Goal: Task Accomplishment & Management: Manage account settings

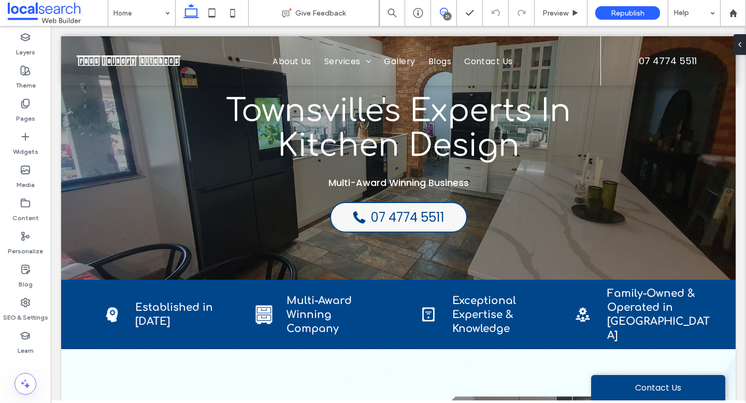
click at [442, 15] on use at bounding box center [444, 12] width 8 height 8
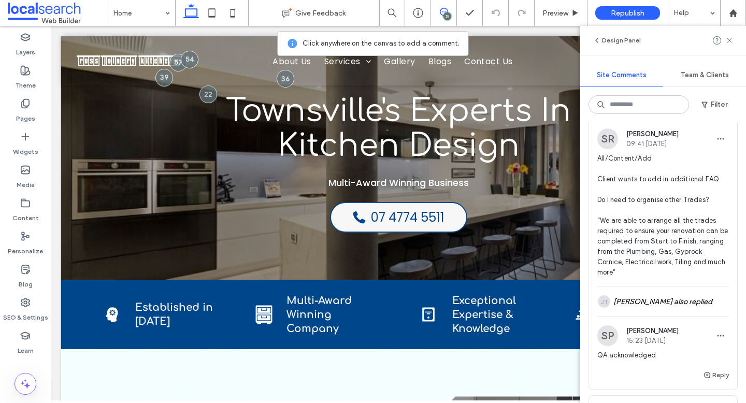
scroll to position [1005, 0]
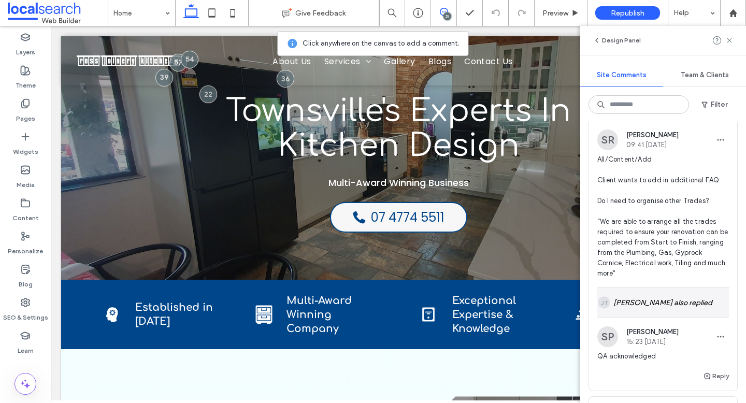
click at [652, 299] on div "JT Jacqueline Thomas also replied" at bounding box center [663, 302] width 132 height 30
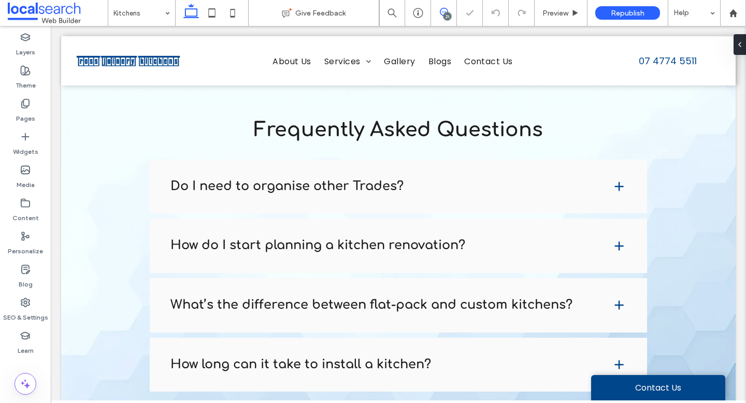
click at [441, 15] on use at bounding box center [444, 12] width 8 height 8
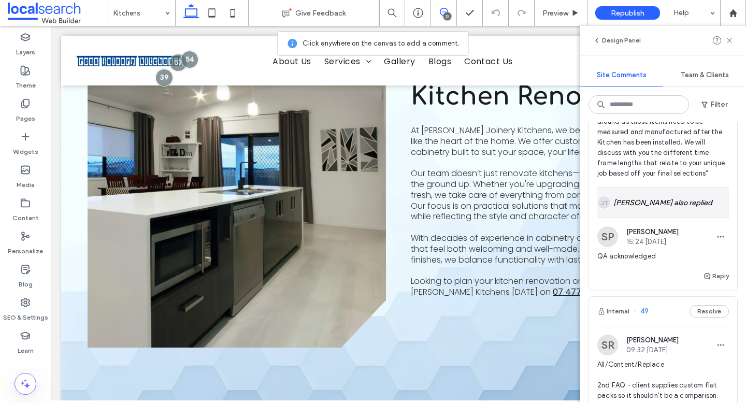
scroll to position [1854, 0]
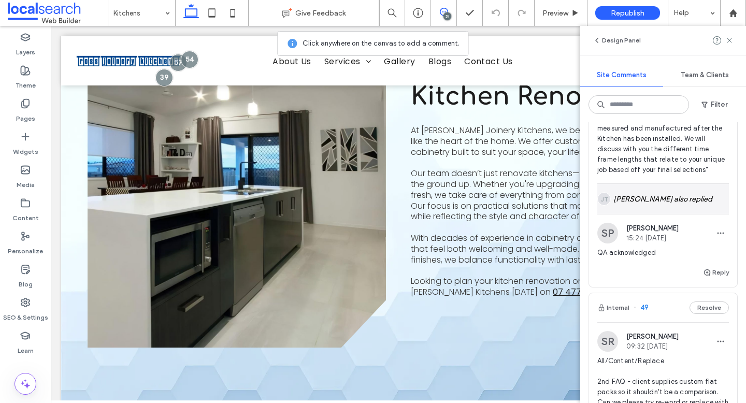
click at [647, 191] on div "JT Jacqueline Thomas also replied" at bounding box center [663, 199] width 132 height 30
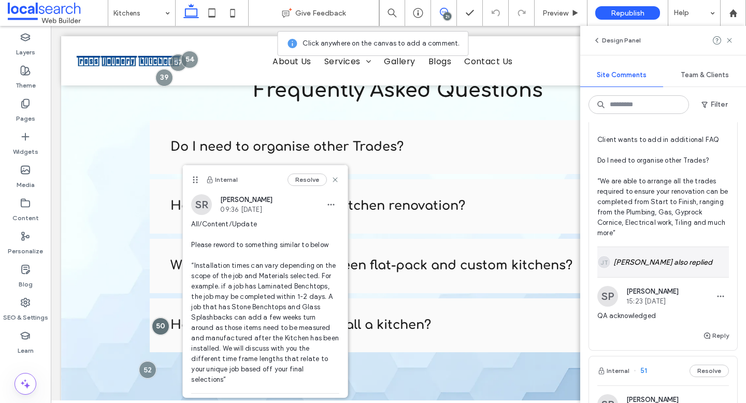
scroll to position [1053, 0]
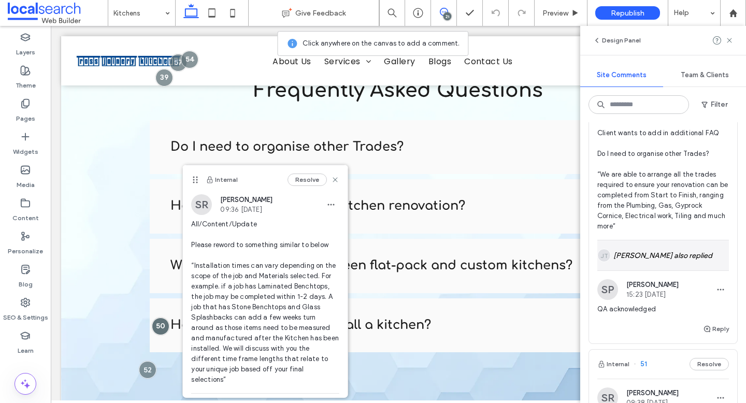
click at [633, 262] on div "JT Jacqueline Thomas also replied" at bounding box center [663, 255] width 132 height 30
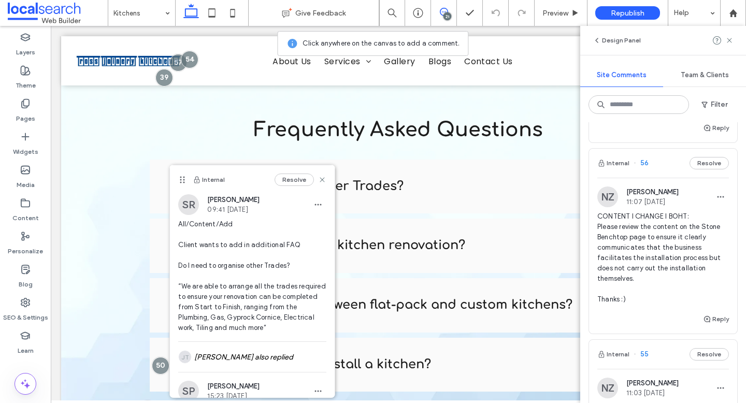
scroll to position [160, 0]
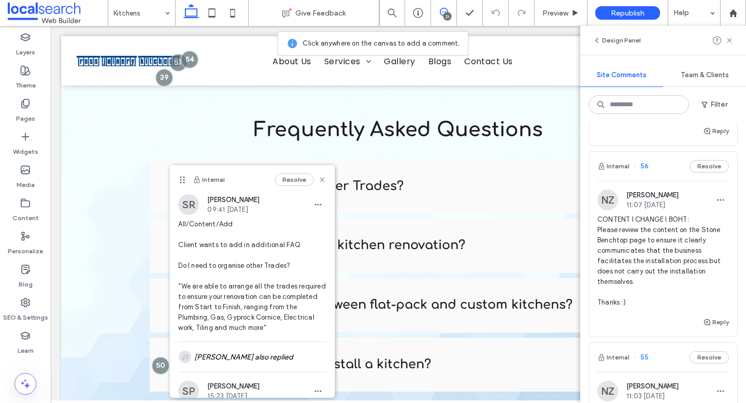
click at [645, 264] on span "CONTENT I CHANGE I BOHT: Please review the content on the Stone Benchtop page t…" at bounding box center [663, 260] width 132 height 93
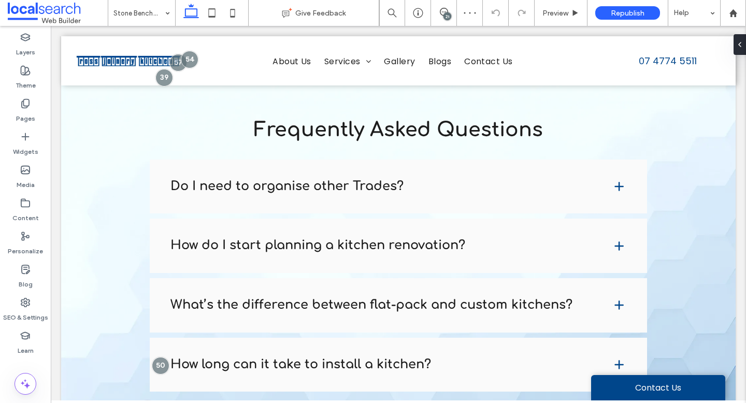
click at [446, 14] on div "21" at bounding box center [447, 16] width 8 height 8
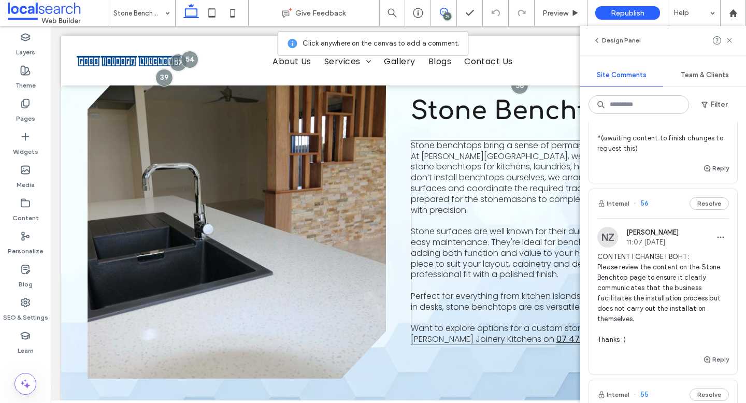
scroll to position [307, 0]
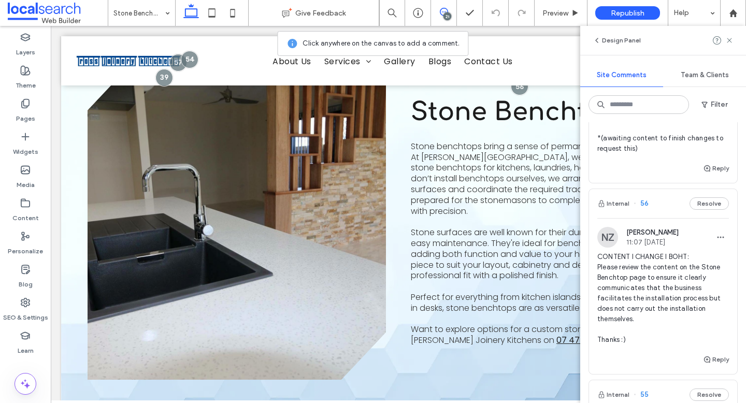
click at [445, 14] on div "21" at bounding box center [447, 16] width 8 height 8
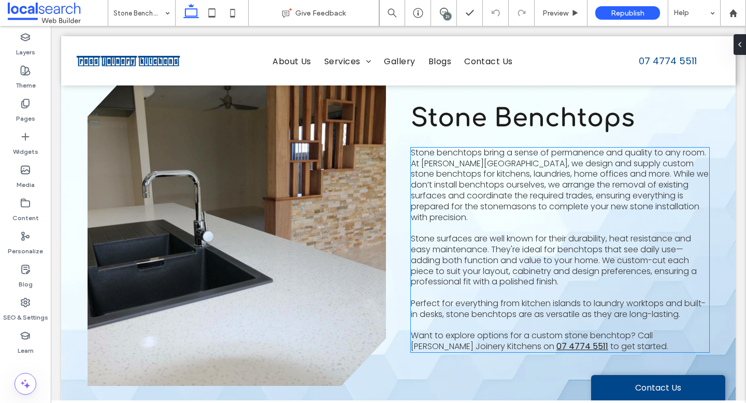
scroll to position [300, 0]
click at [443, 13] on icon at bounding box center [444, 12] width 8 height 8
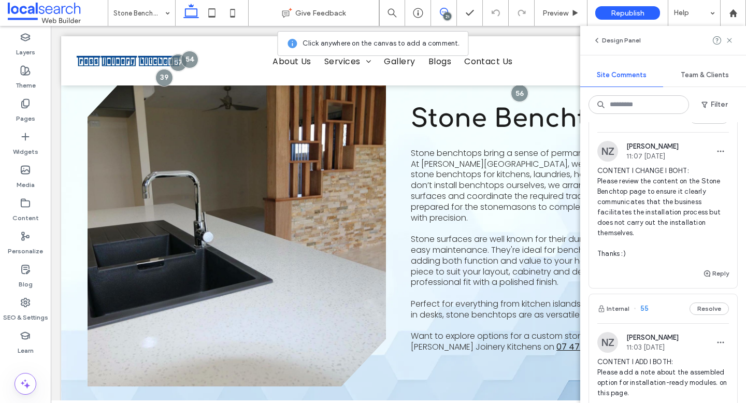
scroll to position [227, 0]
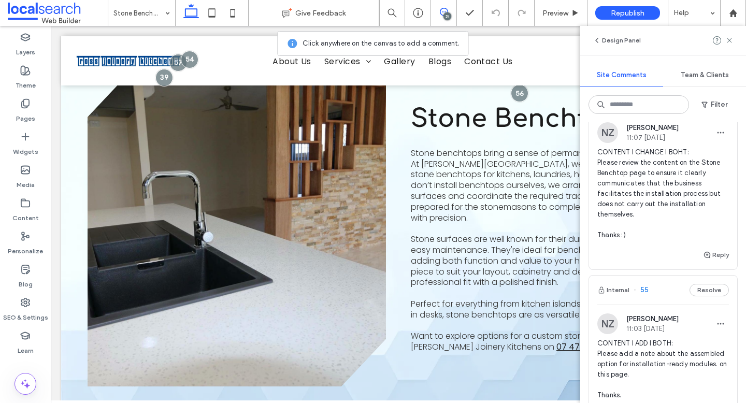
click at [601, 160] on span "CONTENT I CHANGE I BOHT: Please review the content on the Stone Benchtop page t…" at bounding box center [663, 193] width 132 height 93
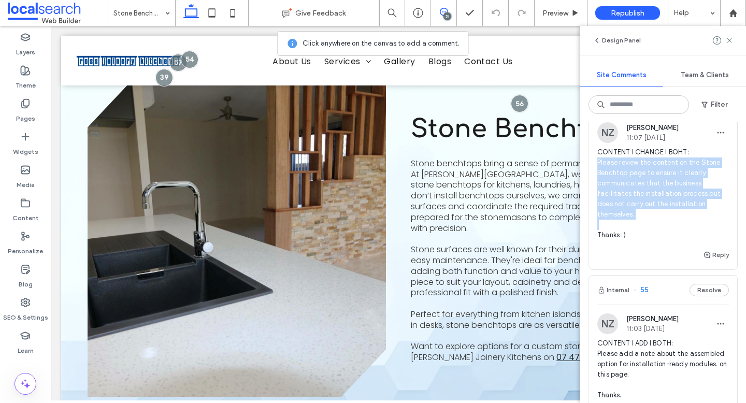
scroll to position [289, 0]
drag, startPoint x: 601, startPoint y: 160, endPoint x: 646, endPoint y: 239, distance: 90.7
click at [647, 239] on span "CONTENT I CHANGE I BOHT: Please review the content on the Stone Benchtop page t…" at bounding box center [663, 193] width 132 height 93
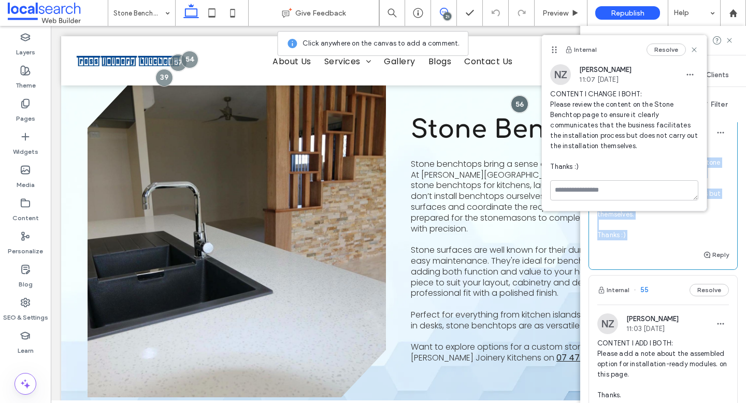
copy div "Please review the content on the Stone Benchtop page to ensure it clearly commu…"
click at [555, 104] on span "CONTENT I CHANGE I BOHT: Please review the content on the Stone Benchtop page t…" at bounding box center [624, 130] width 148 height 83
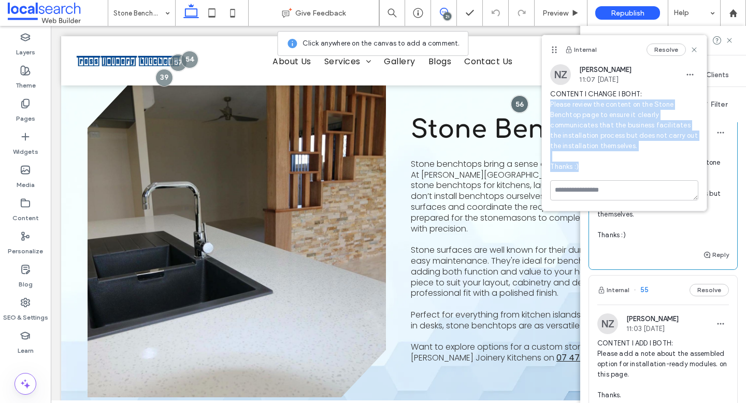
drag, startPoint x: 555, startPoint y: 104, endPoint x: 602, endPoint y: 169, distance: 81.2
click at [602, 169] on span "CONTENT I CHANGE I BOHT: Please review the content on the Stone Benchtop page t…" at bounding box center [624, 130] width 148 height 83
copy span "Please review the content on the Stone Benchtop page to ensure it clearly commu…"
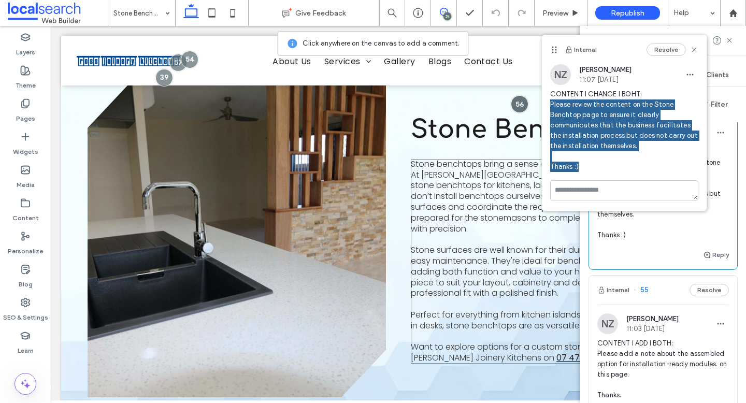
click at [503, 222] on span "Stone benchtops bring a sense of permanence and quality to any room. At Ross Jo…" at bounding box center [560, 196] width 298 height 77
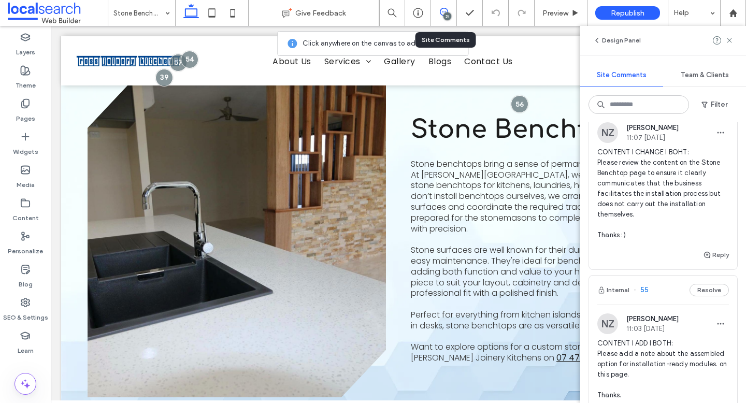
click at [441, 18] on div "21" at bounding box center [444, 13] width 26 height 26
click at [449, 16] on div "21" at bounding box center [447, 16] width 8 height 8
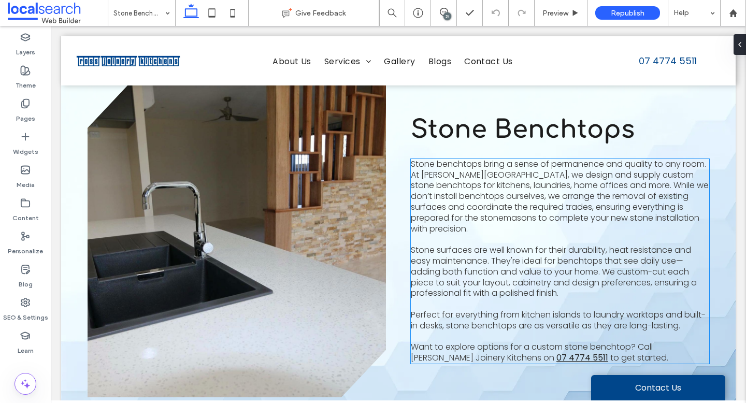
click at [523, 249] on span "Stone surfaces are well known for their durability, heat resistance and easy ma…" at bounding box center [554, 271] width 286 height 55
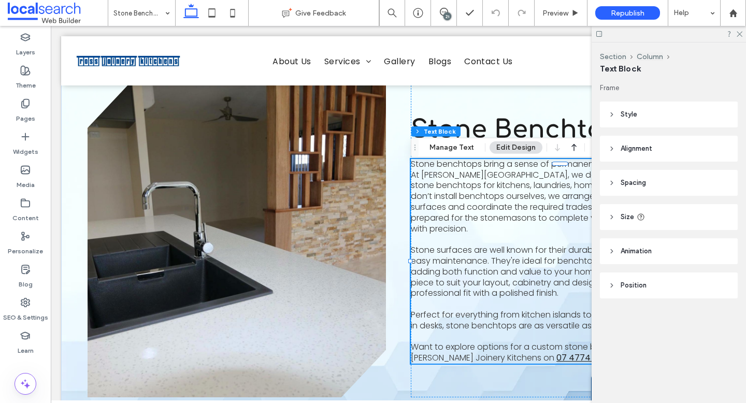
click at [523, 249] on div "Stone benchtops bring a sense of permanence and quality to any room. At Ross Jo…" at bounding box center [560, 261] width 298 height 205
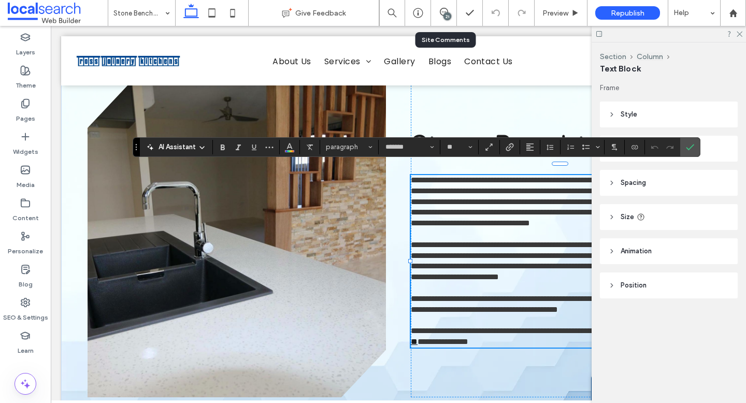
click at [445, 16] on div "21" at bounding box center [447, 16] width 8 height 8
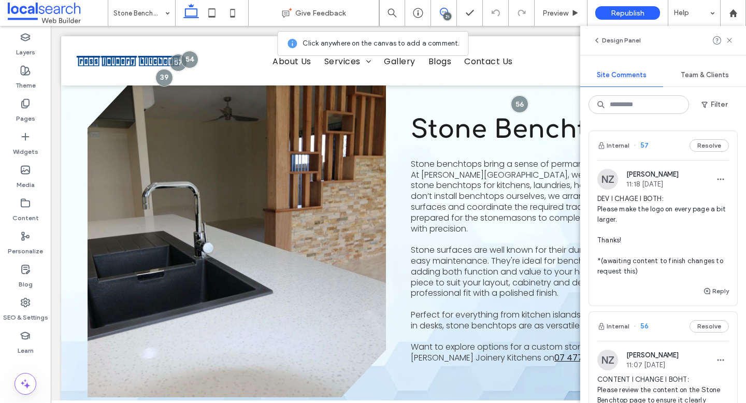
click at [440, 13] on icon at bounding box center [444, 12] width 8 height 8
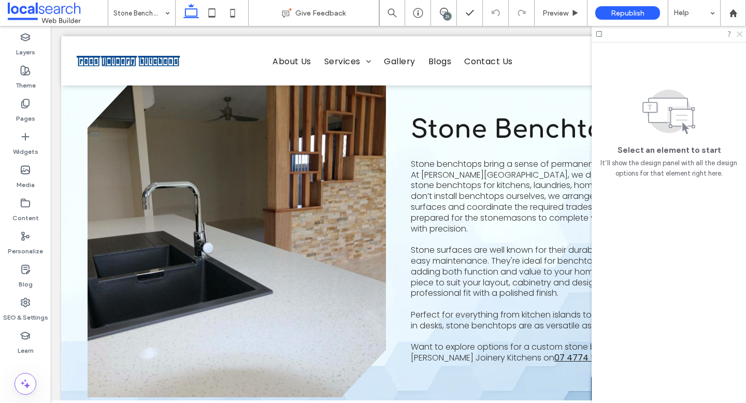
click at [741, 31] on icon at bounding box center [739, 33] width 7 height 7
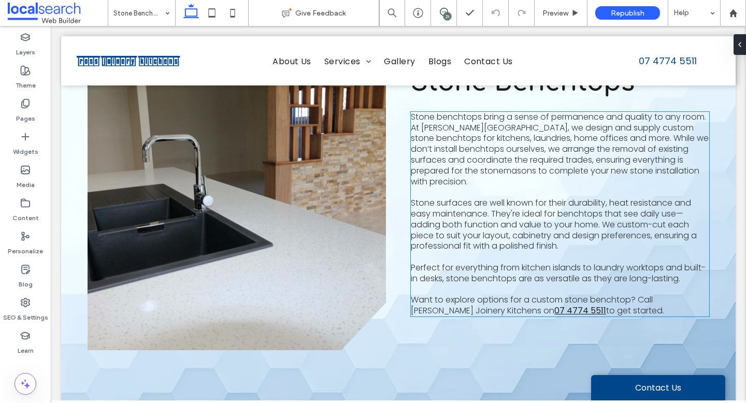
scroll to position [340, 0]
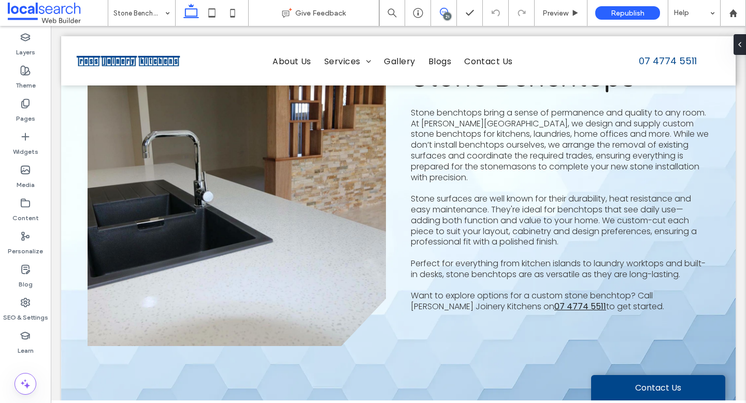
click at [442, 11] on icon at bounding box center [444, 12] width 8 height 8
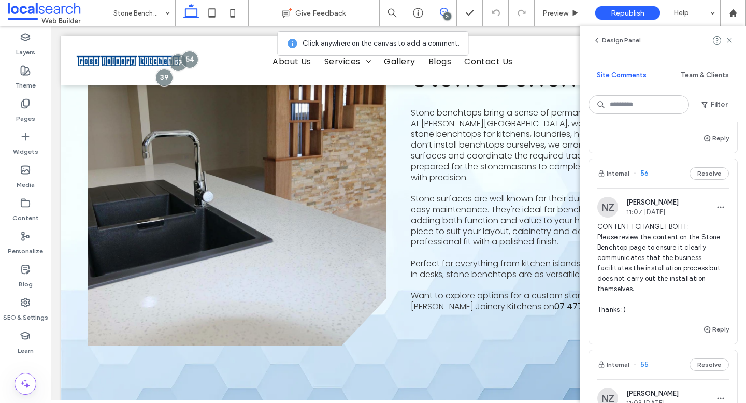
scroll to position [152, 0]
click at [444, 13] on icon at bounding box center [444, 12] width 8 height 8
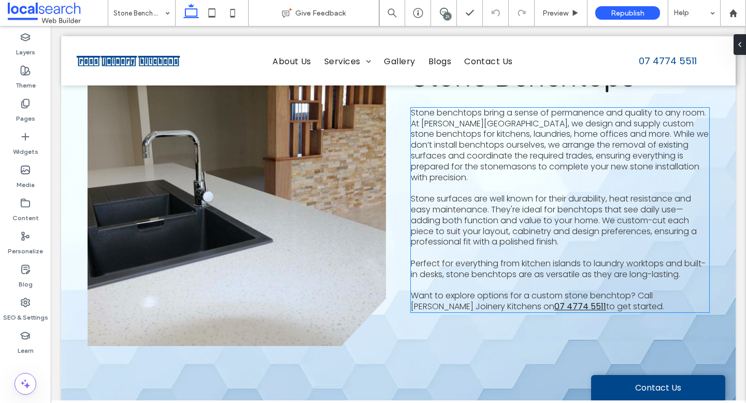
scroll to position [365, 0]
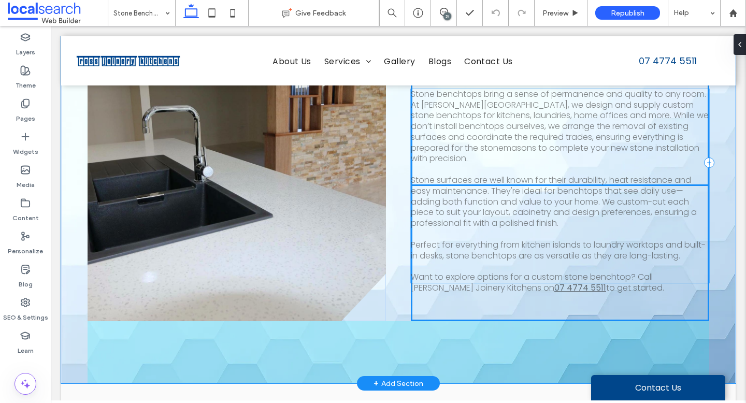
click at [542, 174] on span "Stone surfaces are well known for their durability, heat resistance and easy ma…" at bounding box center [554, 201] width 286 height 55
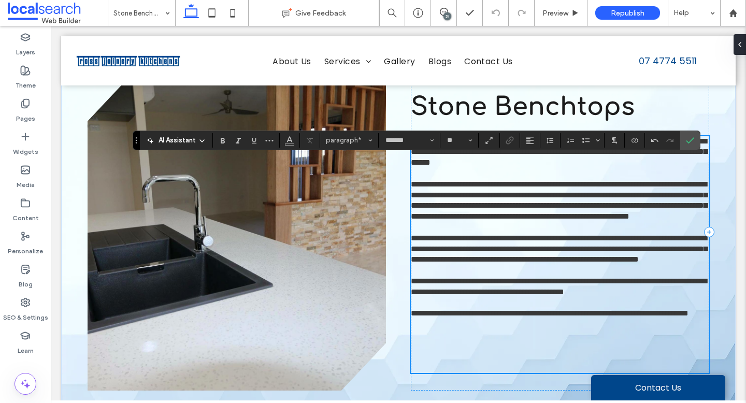
scroll to position [297, 0]
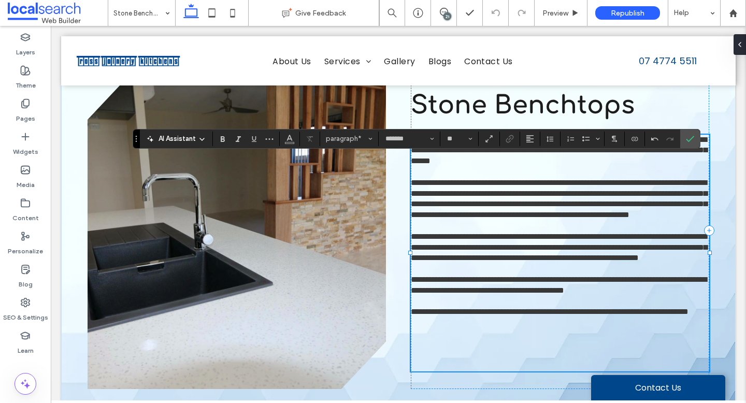
click at [688, 315] on span "**********" at bounding box center [550, 312] width 278 height 8
click at [512, 143] on span "Link" at bounding box center [510, 138] width 8 height 13
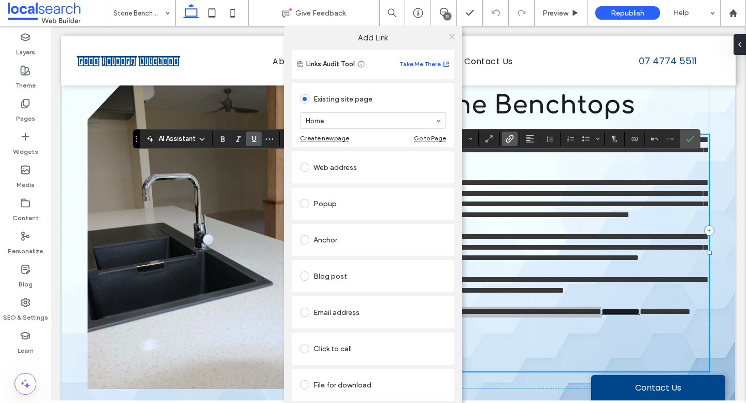
click at [328, 345] on div "Click to call" at bounding box center [373, 348] width 146 height 17
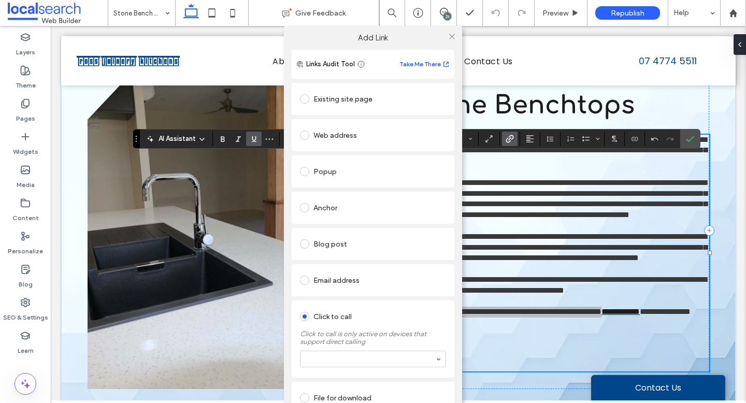
click at [340, 347] on section at bounding box center [373, 358] width 146 height 27
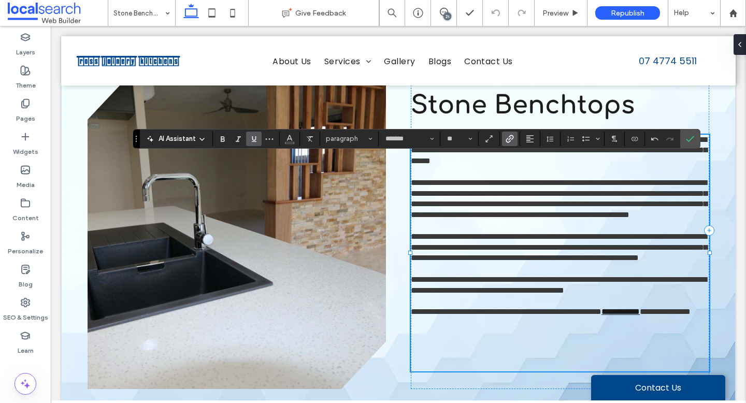
click at [520, 221] on p "**********" at bounding box center [560, 199] width 298 height 43
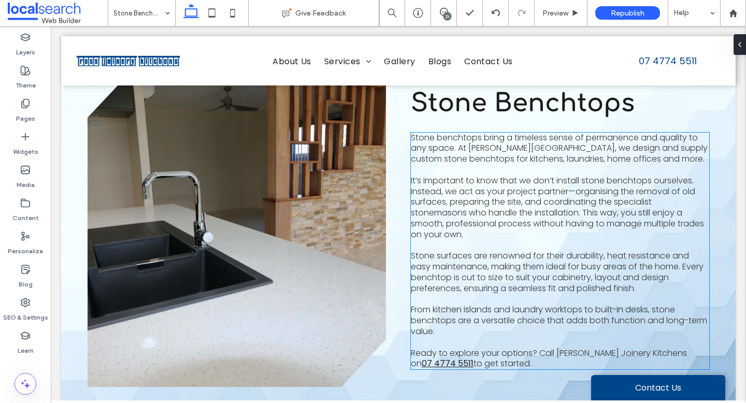
scroll to position [298, 0]
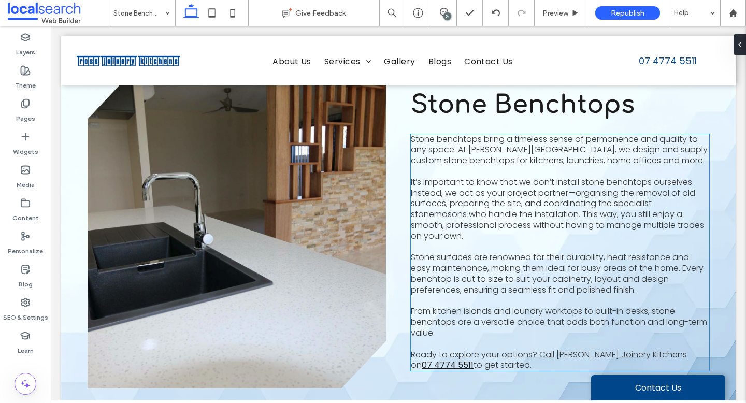
click at [500, 193] on span "It’s important to know that we don’t install stone benchtops ourselves. Instead…" at bounding box center [557, 209] width 293 height 66
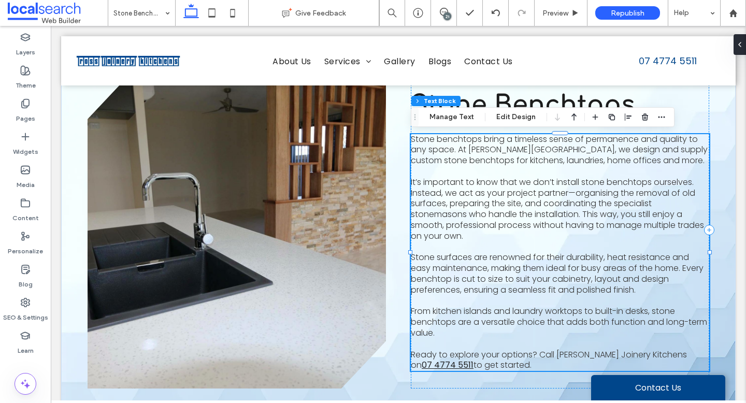
click at [500, 193] on span "It’s important to know that we don’t install stone benchtops ourselves. Instead…" at bounding box center [557, 209] width 293 height 66
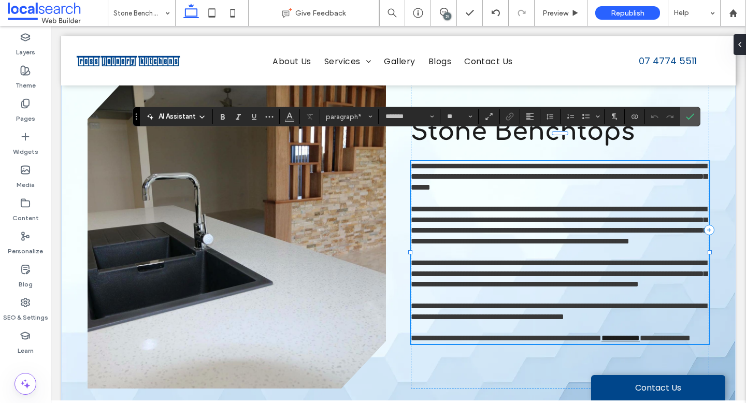
click at [498, 213] on span "**********" at bounding box center [559, 225] width 296 height 40
click at [689, 112] on icon "Confirm" at bounding box center [690, 116] width 8 height 8
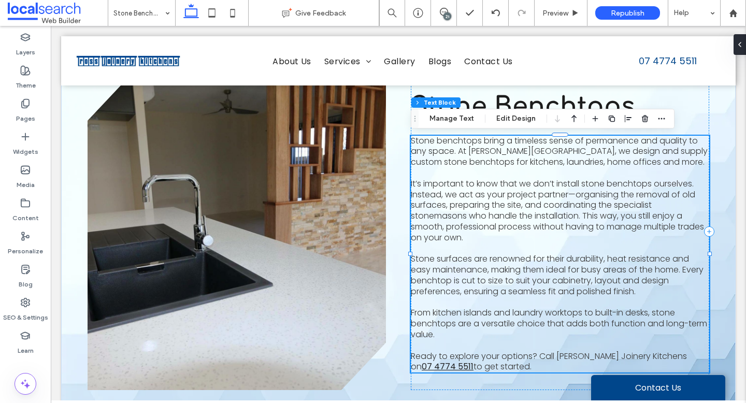
scroll to position [294, 0]
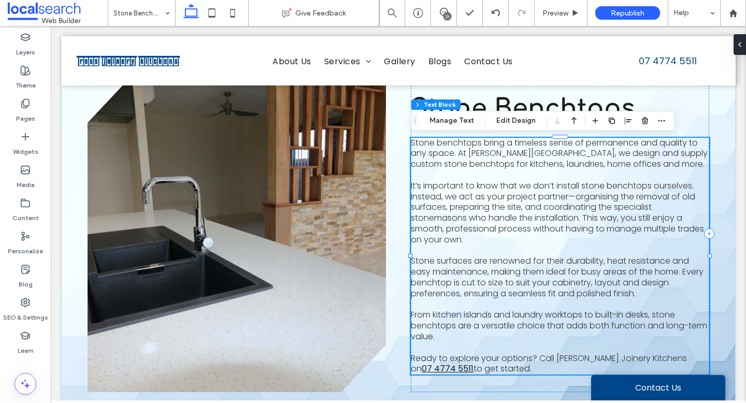
click at [475, 232] on span "It’s important to know that we don’t install stone benchtops ourselves. Instead…" at bounding box center [557, 213] width 293 height 66
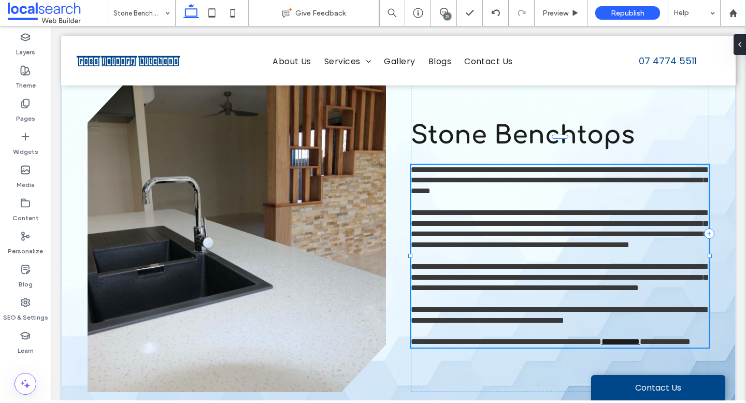
click at [475, 232] on span "**********" at bounding box center [559, 229] width 296 height 40
type input "*******"
type input "**"
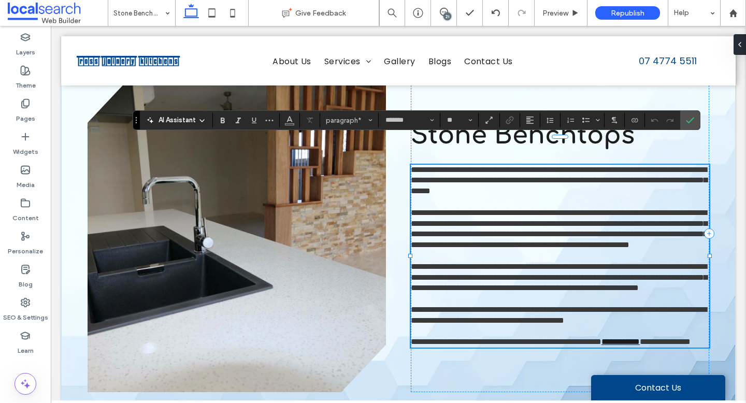
click at [463, 326] on p "**********" at bounding box center [560, 316] width 298 height 22
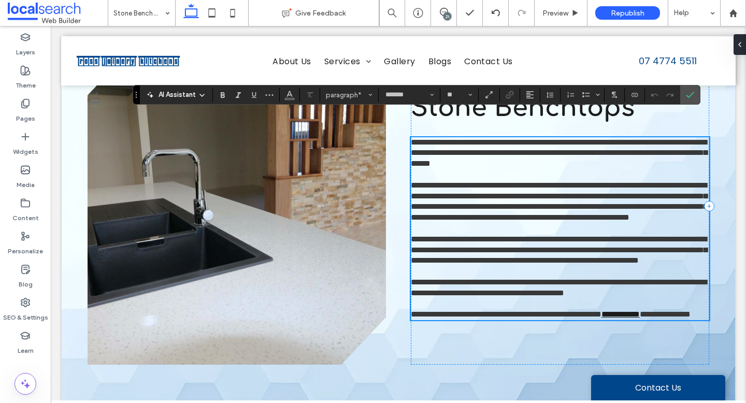
scroll to position [319, 0]
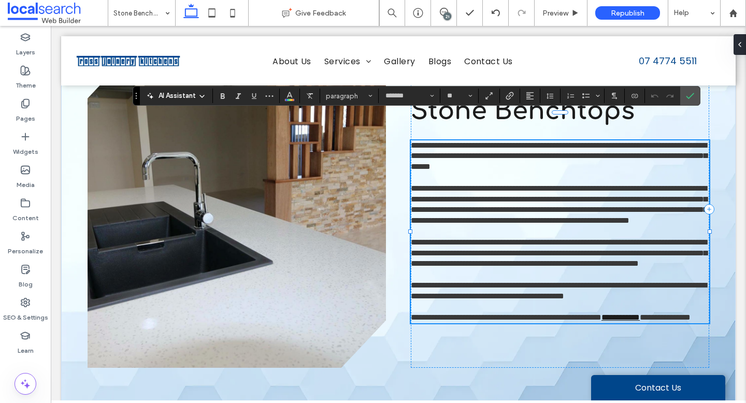
click at [486, 238] on span "**********" at bounding box center [559, 253] width 296 height 30
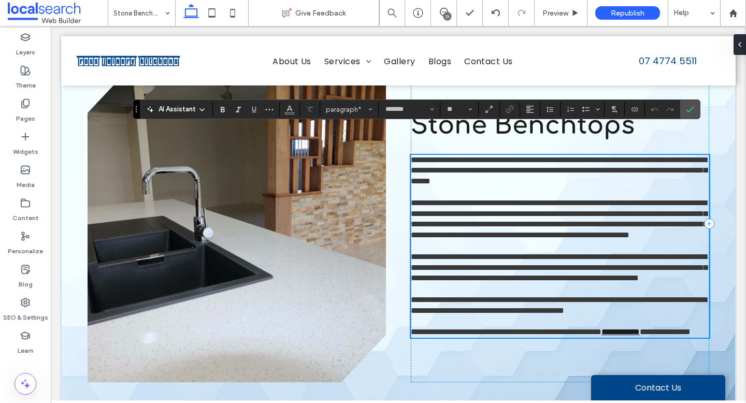
scroll to position [305, 0]
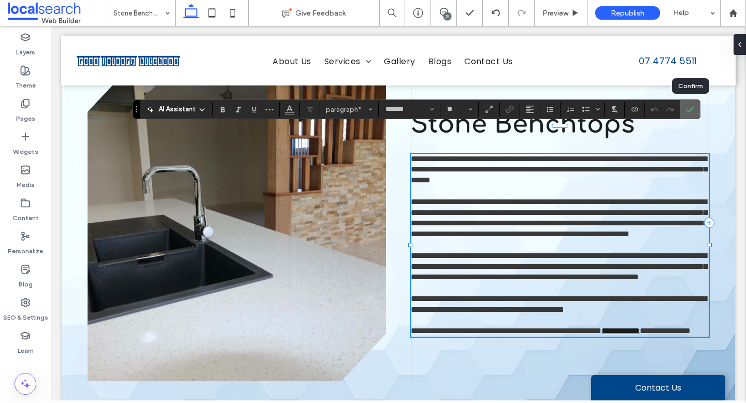
click at [693, 110] on icon "Confirm" at bounding box center [690, 109] width 8 height 8
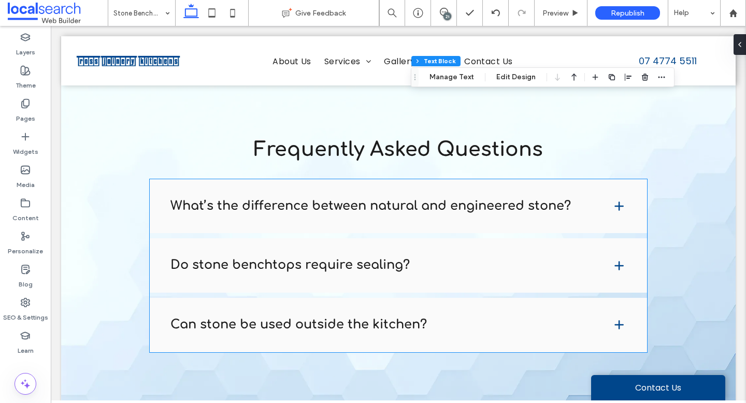
scroll to position [1134, 0]
click at [544, 332] on h4 "Can stone be used outside the kitchen?" at bounding box center [382, 325] width 425 height 21
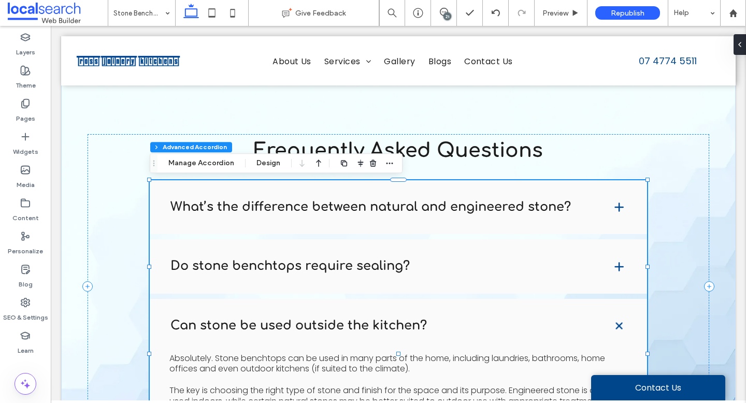
type input "*"
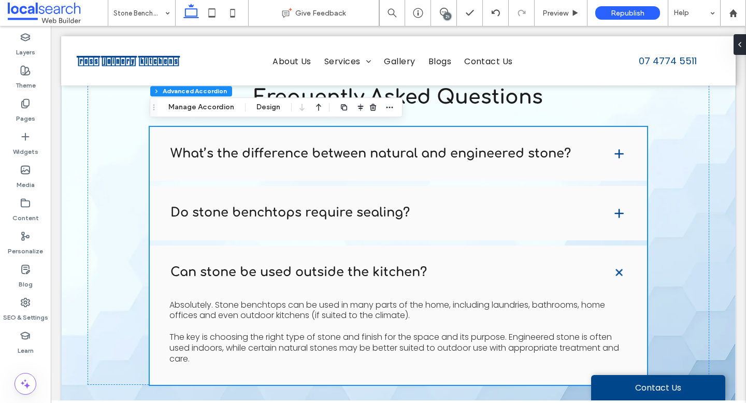
scroll to position [1190, 0]
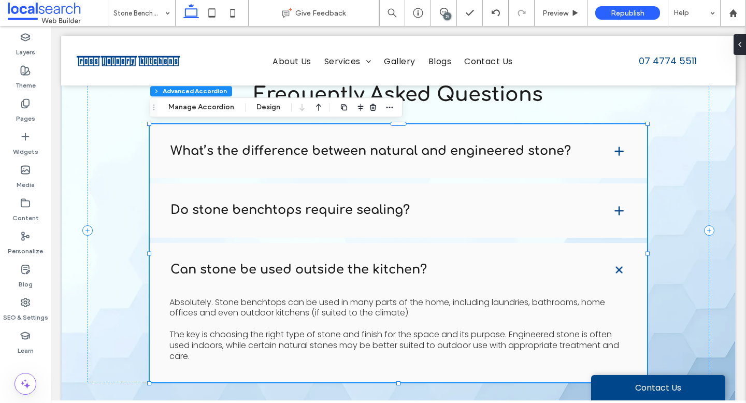
click at [480, 233] on div "Do stone benchtops require sealing?" at bounding box center [398, 210] width 497 height 54
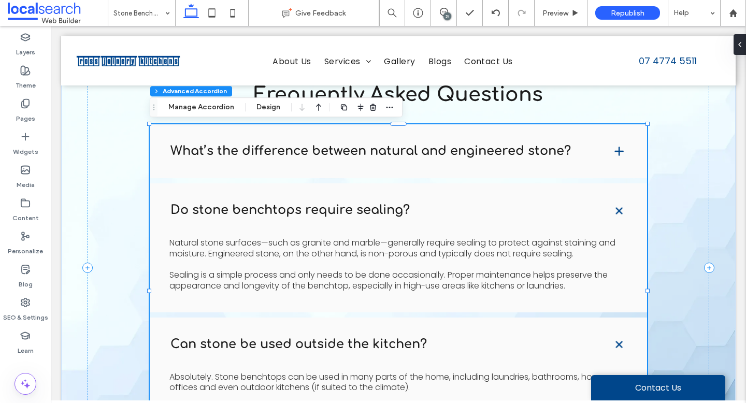
click at [499, 160] on h4 "What’s the difference between natural and engineered stone?" at bounding box center [382, 151] width 425 height 21
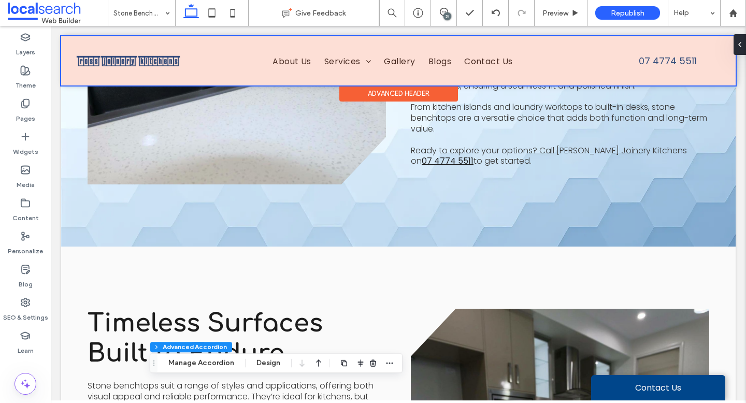
scroll to position [406, 0]
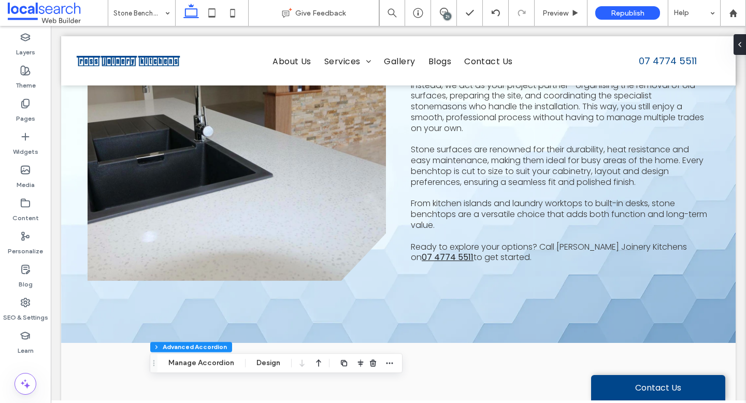
click at [450, 15] on div "21" at bounding box center [447, 16] width 8 height 8
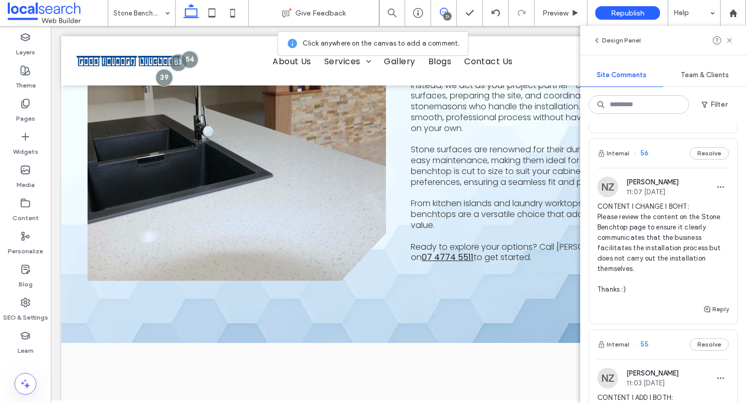
scroll to position [171, 0]
click at [713, 310] on button "Reply" at bounding box center [716, 311] width 26 height 12
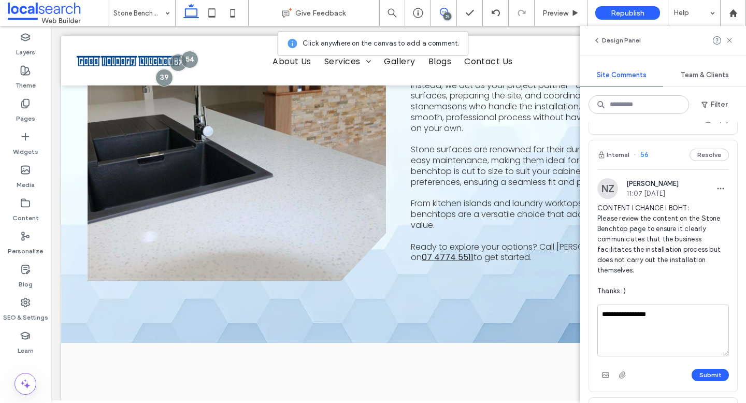
type textarea "**********"
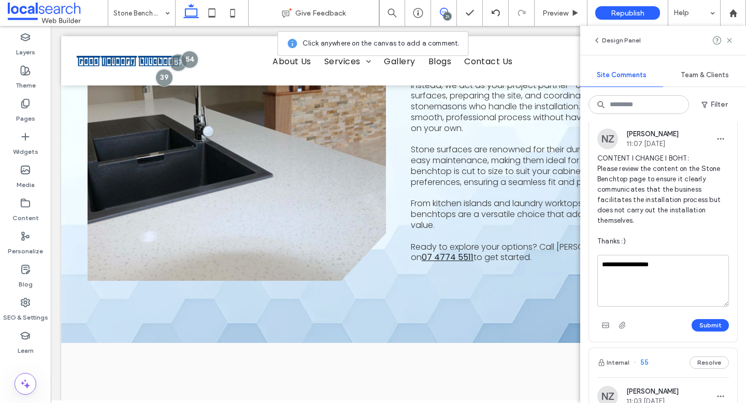
scroll to position [256, 0]
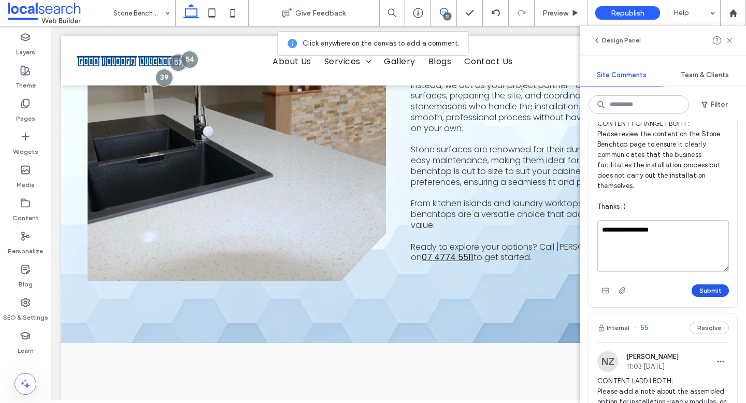
click at [705, 293] on button "Submit" at bounding box center [709, 290] width 37 height 12
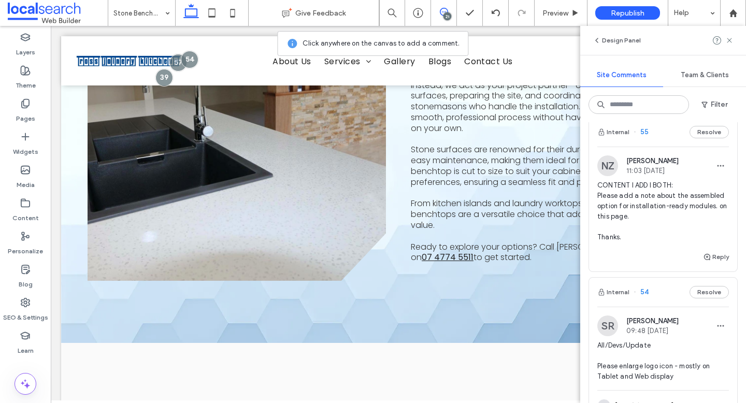
scroll to position [437, 0]
click at [643, 200] on span "CONTENT I ADD I BOTH: Please add a note about the assembled option for installa…" at bounding box center [663, 212] width 132 height 62
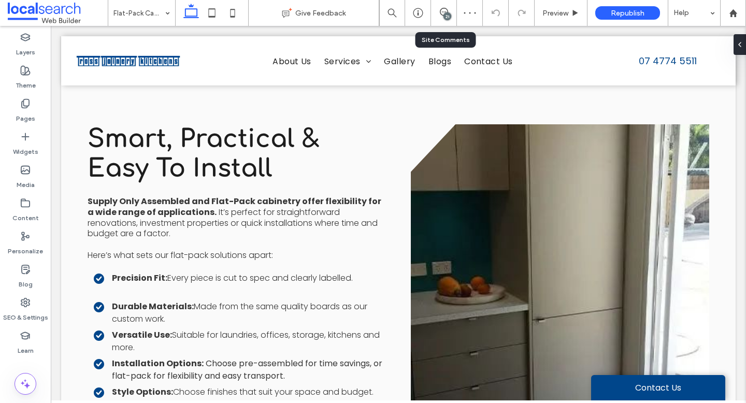
click at [451, 6] on div "21" at bounding box center [444, 13] width 26 height 26
click at [448, 20] on div "21" at bounding box center [447, 16] width 8 height 8
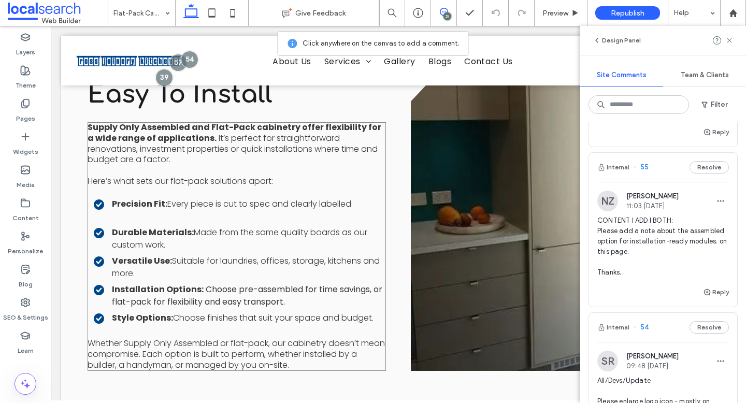
scroll to position [843, 0]
click at [449, 14] on div "21" at bounding box center [447, 16] width 8 height 8
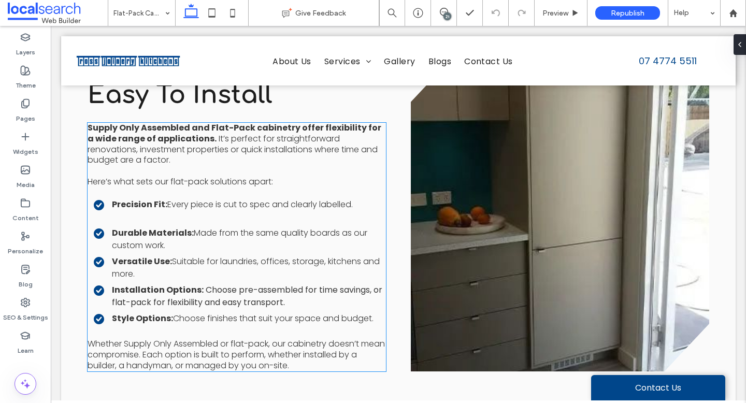
click at [252, 227] on span "Made from the same quality boards as our custom work." at bounding box center [239, 239] width 255 height 24
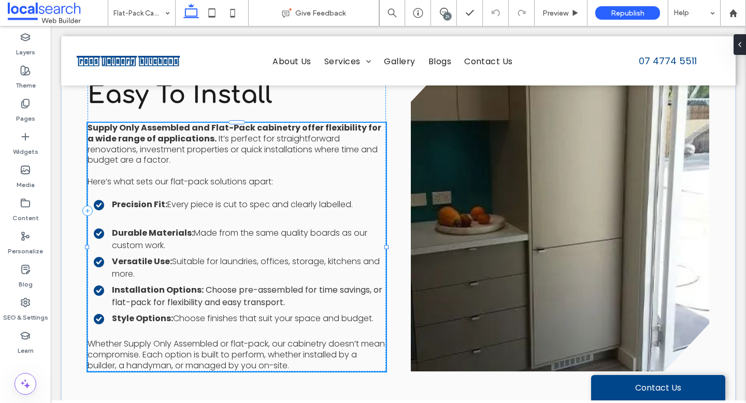
click at [252, 225] on div "Supply Only Assembled and Flat-Pack cabinetry offer flexibility for a wide rang…" at bounding box center [237, 247] width 298 height 249
type input "*******"
type input "**"
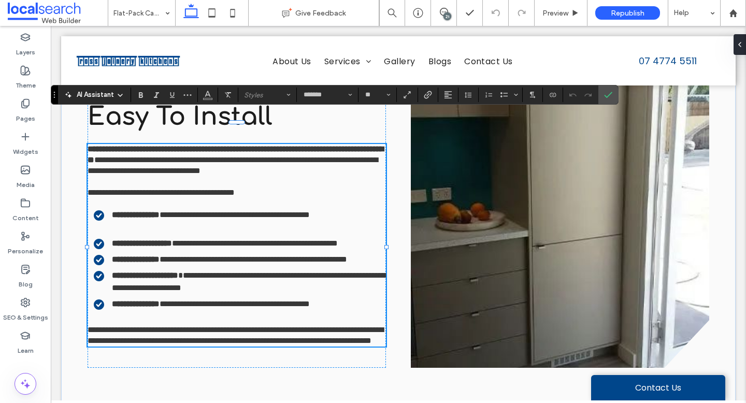
click at [443, 17] on div "21" at bounding box center [443, 13] width 25 height 10
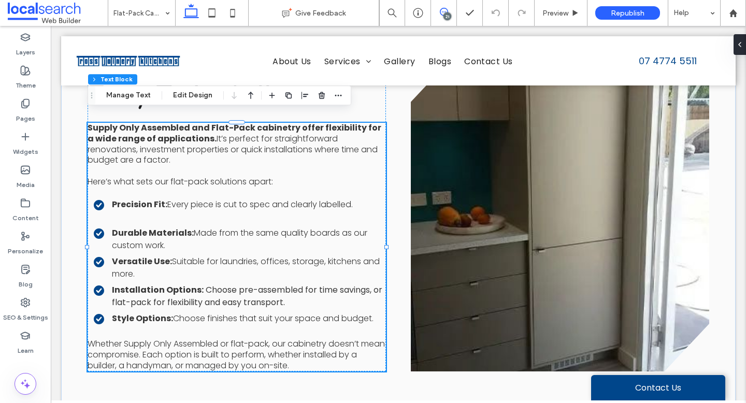
click at [451, 9] on span at bounding box center [443, 12] width 25 height 8
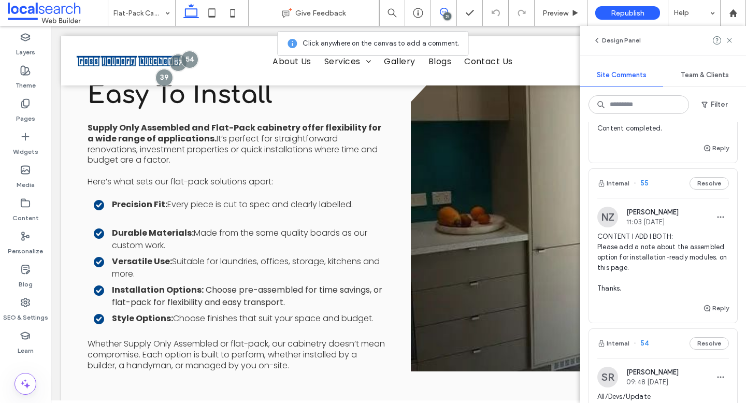
scroll to position [398, 0]
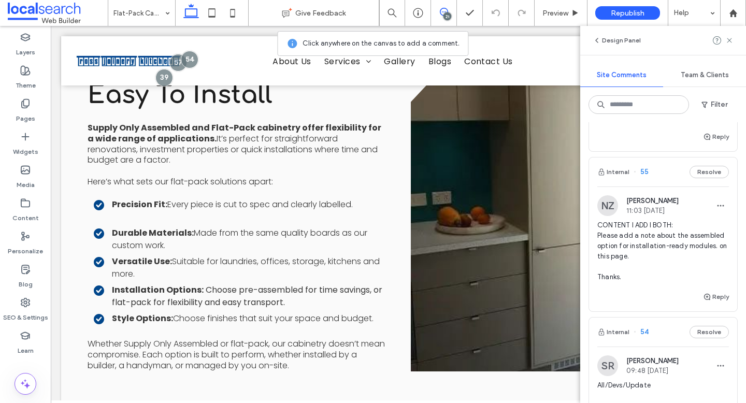
click at [610, 236] on span "CONTENT I ADD I BOTH: Please add a note about the assembled option for installa…" at bounding box center [663, 251] width 132 height 62
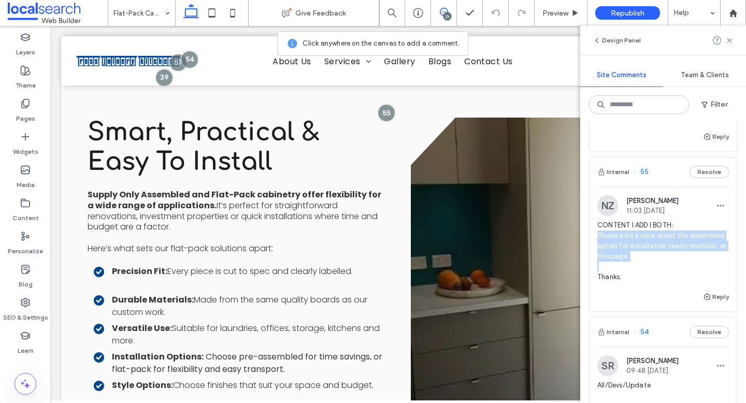
scroll to position [770, 0]
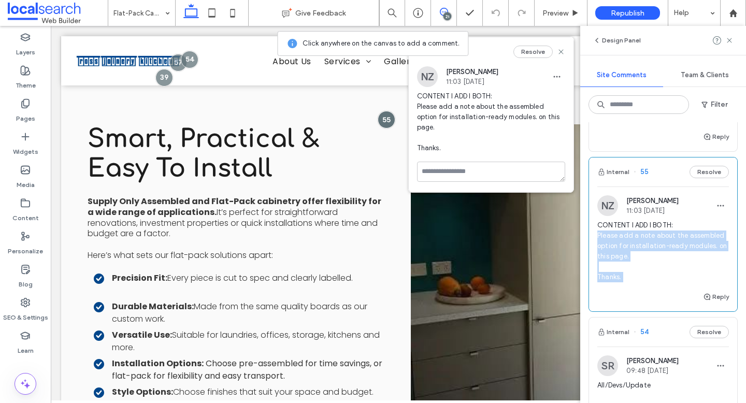
drag, startPoint x: 610, startPoint y: 236, endPoint x: 620, endPoint y: 276, distance: 41.7
click at [621, 276] on span "CONTENT I ADD I BOTH: Please add a note about the assembled option for installa…" at bounding box center [663, 251] width 132 height 62
copy div "Please add a note about the assembled option for installation-ready modules. on…"
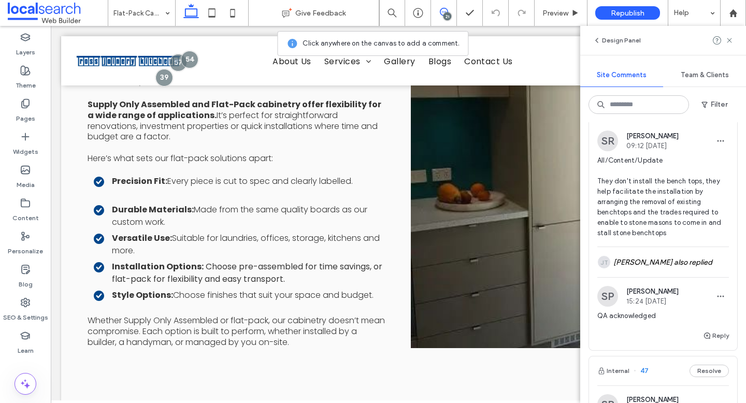
scroll to position [2347, 0]
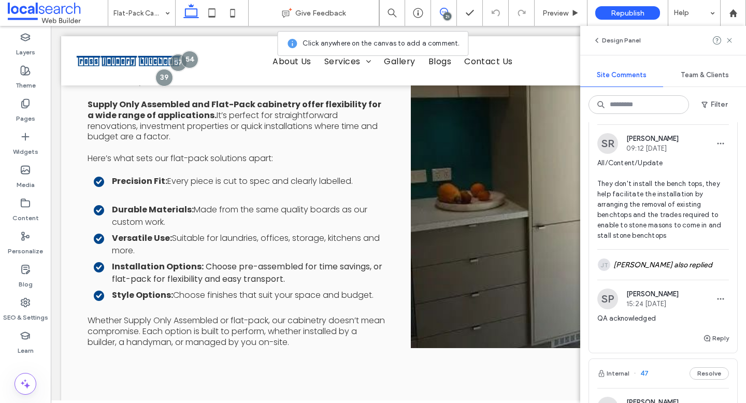
click at [667, 218] on span "All/Content/Update They don't install the bench tops, they help facilitate the …" at bounding box center [663, 199] width 132 height 83
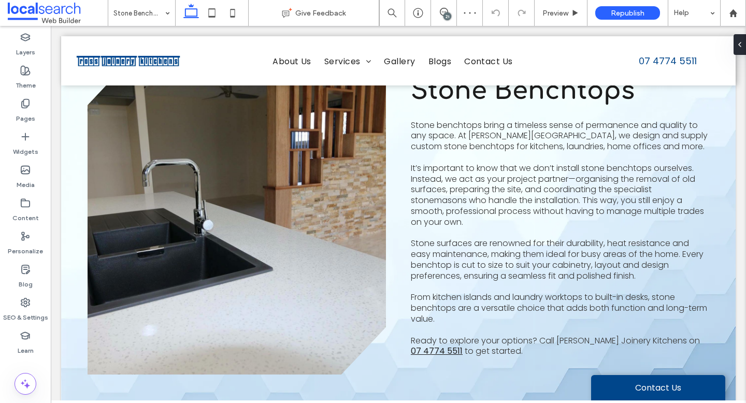
click at [444, 15] on div "21" at bounding box center [447, 16] width 8 height 8
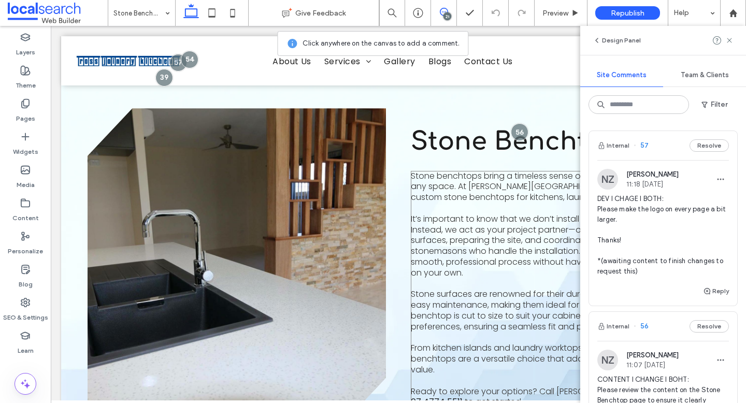
scroll to position [251, 0]
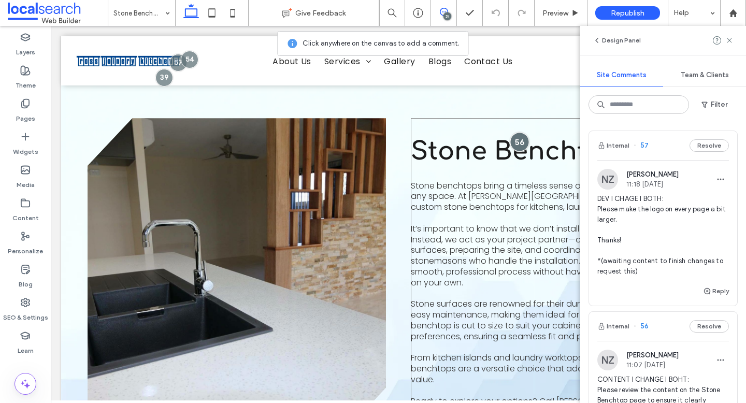
click at [515, 143] on div at bounding box center [519, 142] width 19 height 19
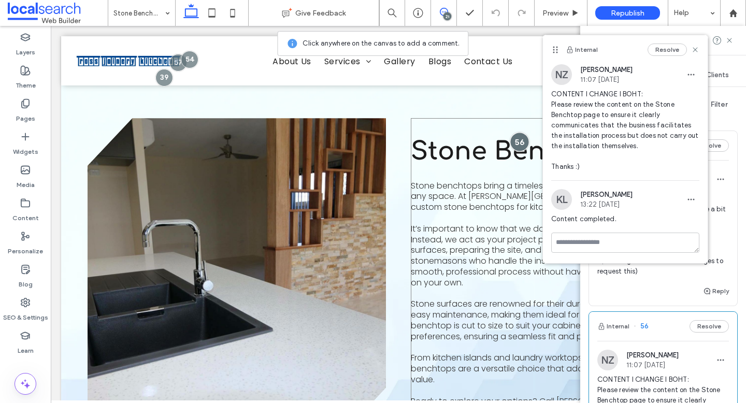
click at [517, 144] on div at bounding box center [519, 142] width 19 height 19
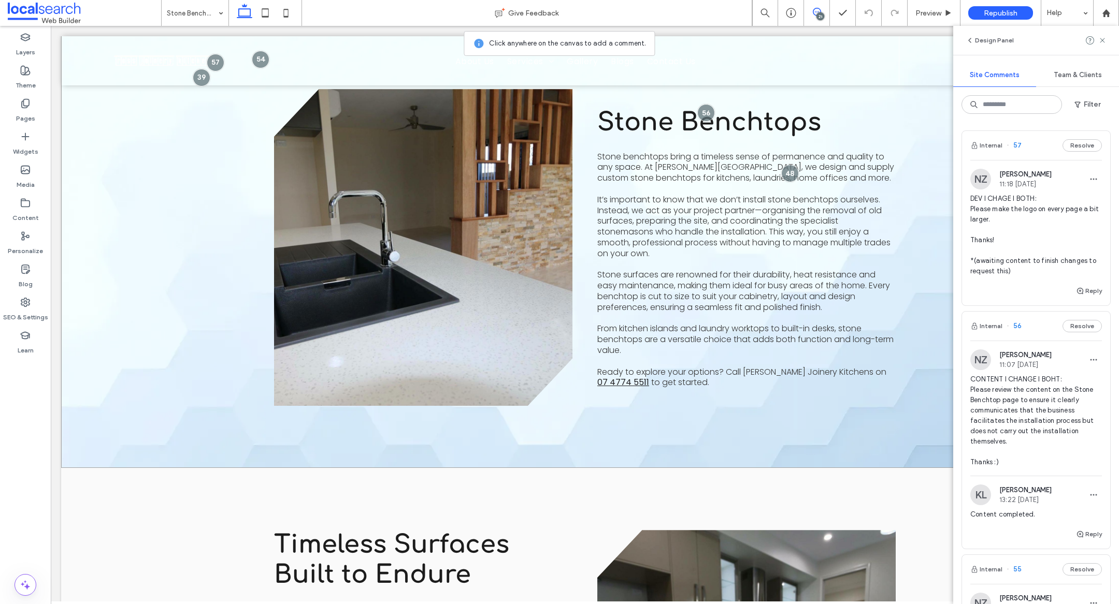
scroll to position [315, 0]
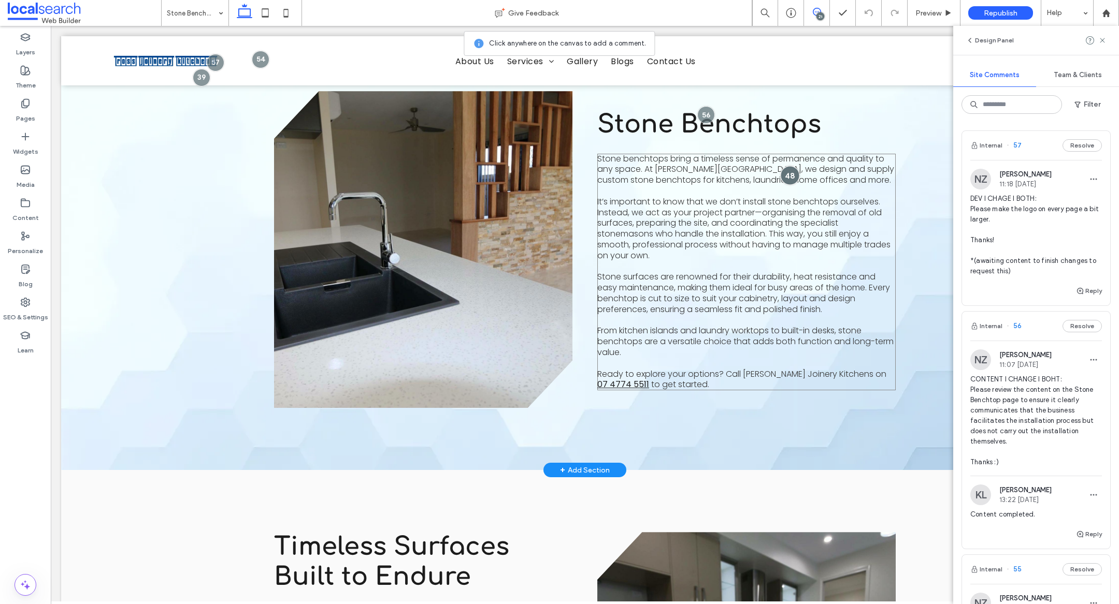
click at [745, 172] on div at bounding box center [790, 175] width 19 height 19
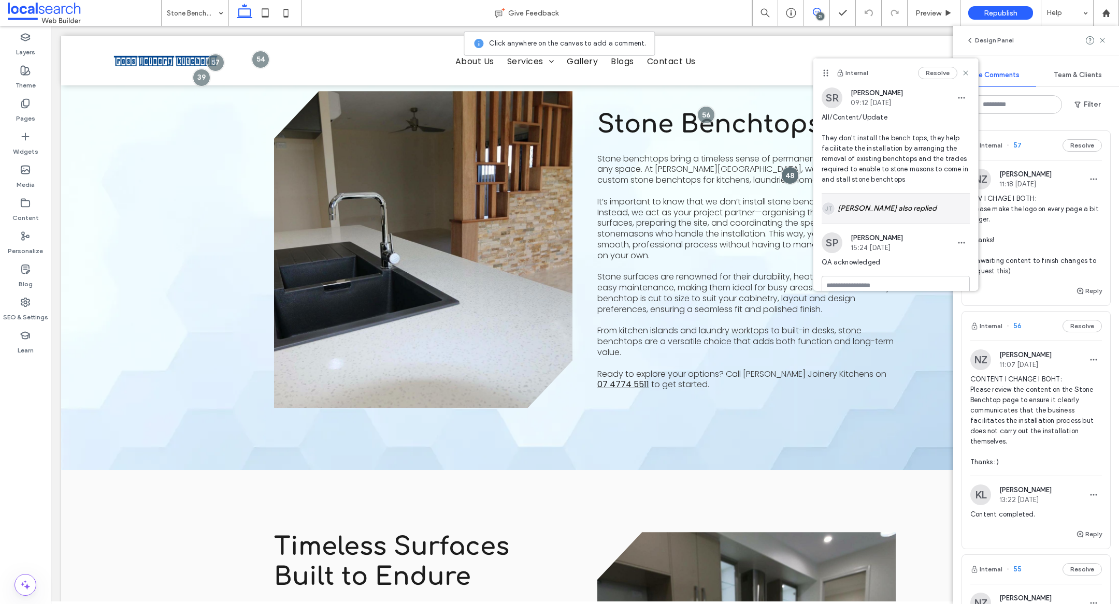
click at [745, 205] on div "JT Jacqueline Thomas also replied" at bounding box center [896, 209] width 148 height 30
click at [745, 196] on span at bounding box center [895, 199] width 165 height 11
click at [745, 177] on div at bounding box center [790, 175] width 19 height 19
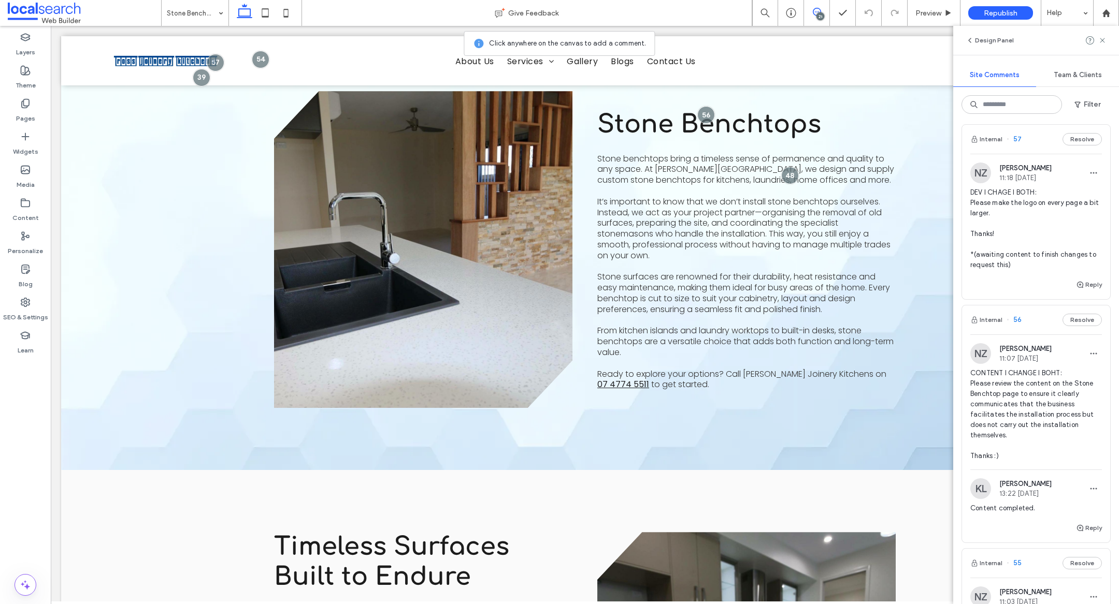
scroll to position [8, 0]
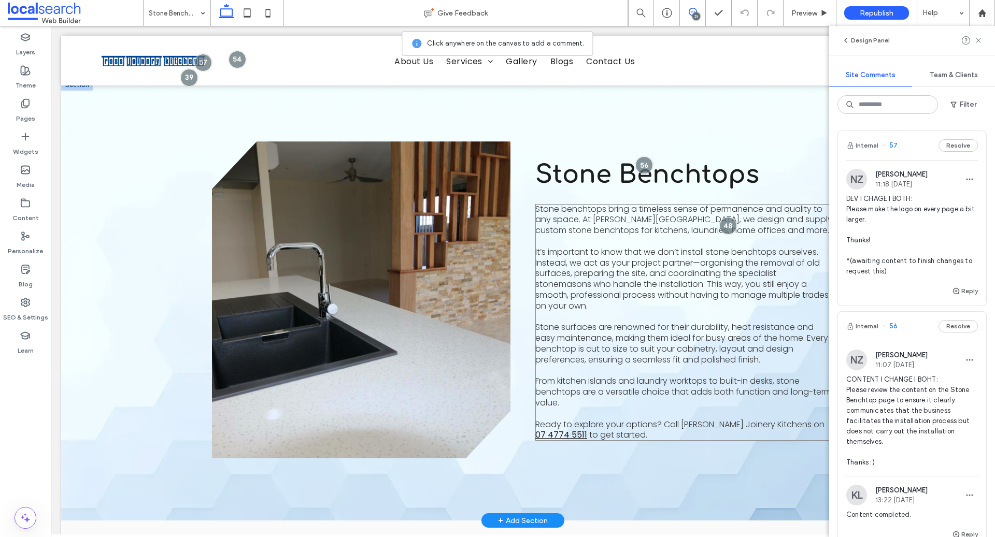
scroll to position [249, 0]
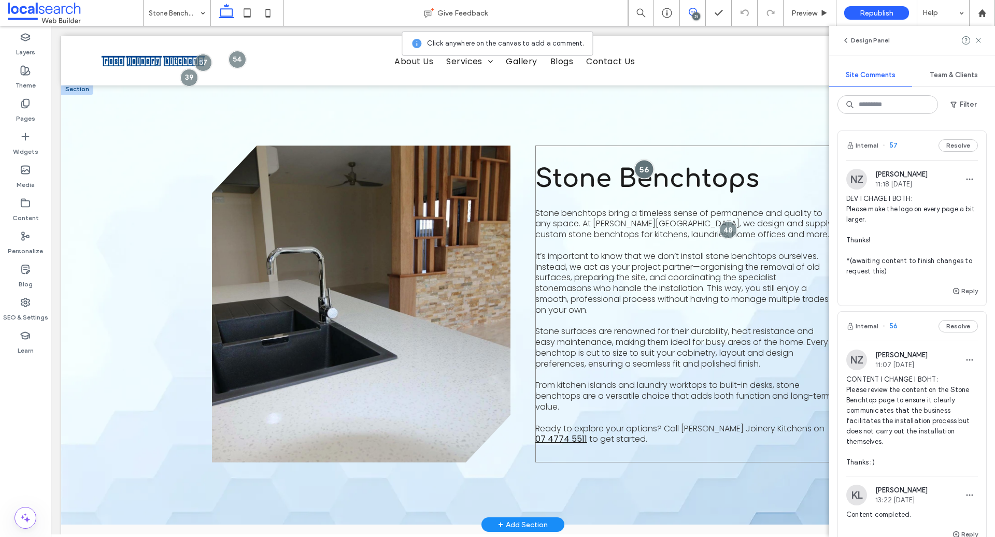
click at [643, 173] on div at bounding box center [644, 169] width 19 height 19
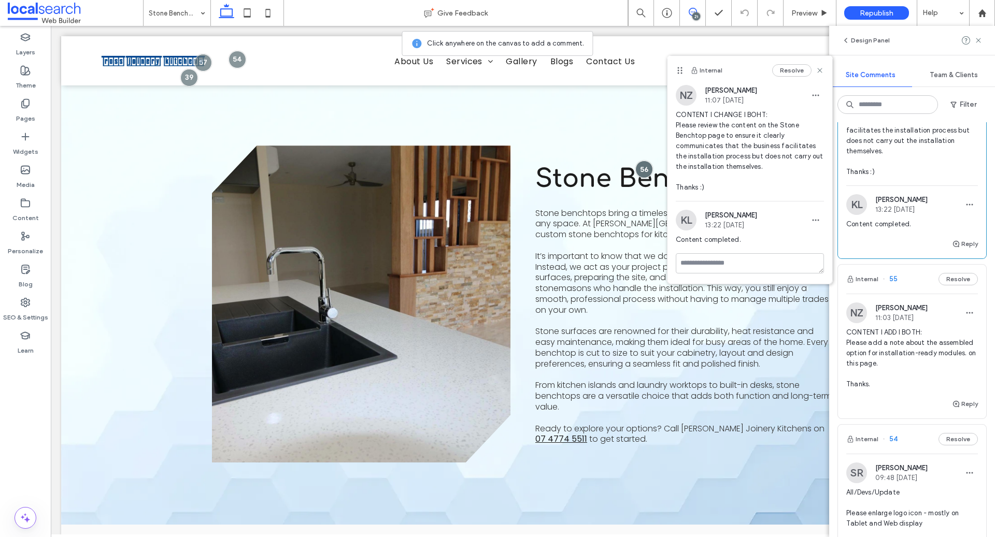
scroll to position [291, 0]
click at [745, 378] on span "CONTENT I ADD I BOTH: Please add a note about the assembled option for installa…" at bounding box center [912, 358] width 132 height 62
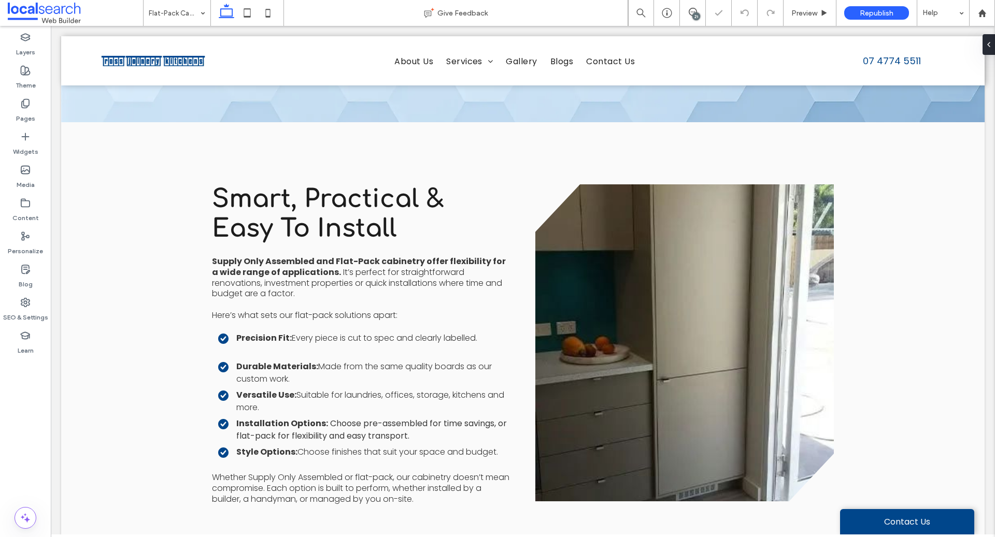
scroll to position [730, 0]
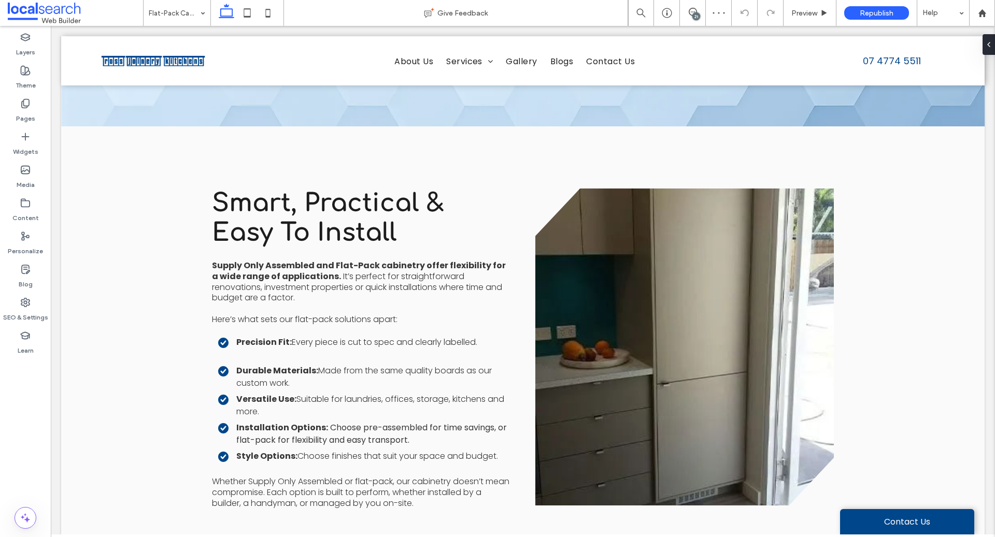
click at [697, 16] on div "21" at bounding box center [696, 16] width 8 height 8
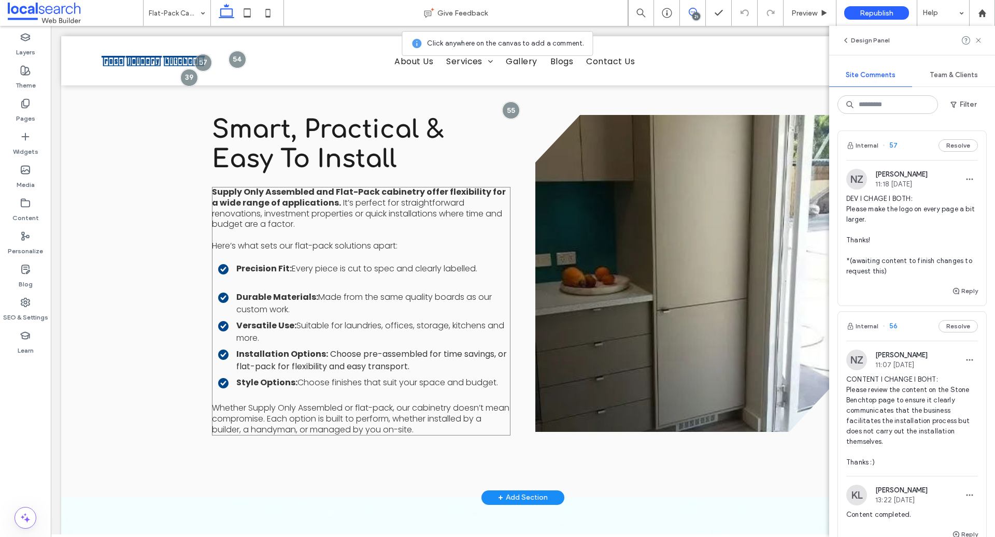
scroll to position [786, 0]
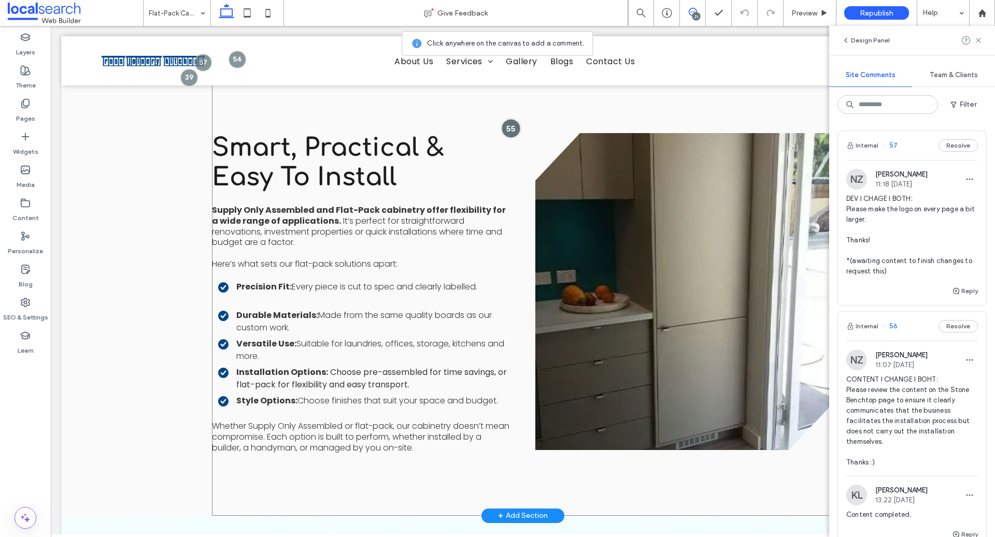
click at [508, 119] on div at bounding box center [510, 128] width 19 height 19
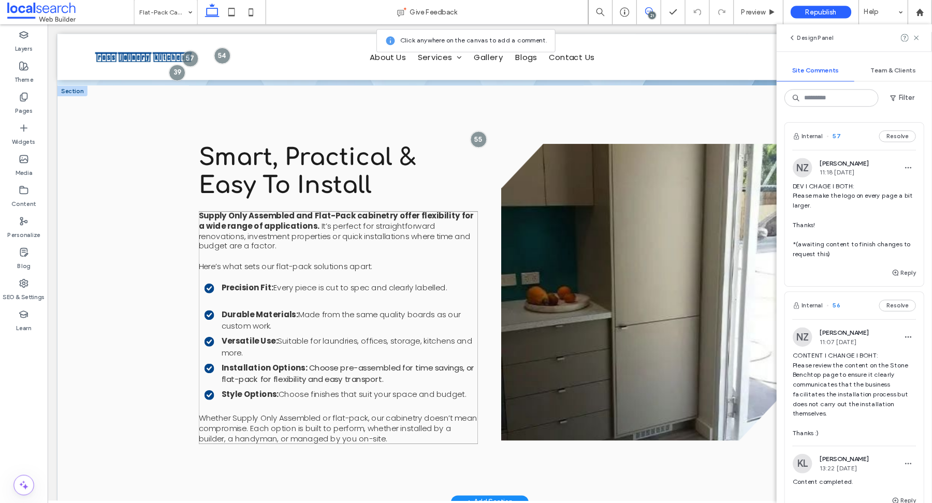
scroll to position [765, 0]
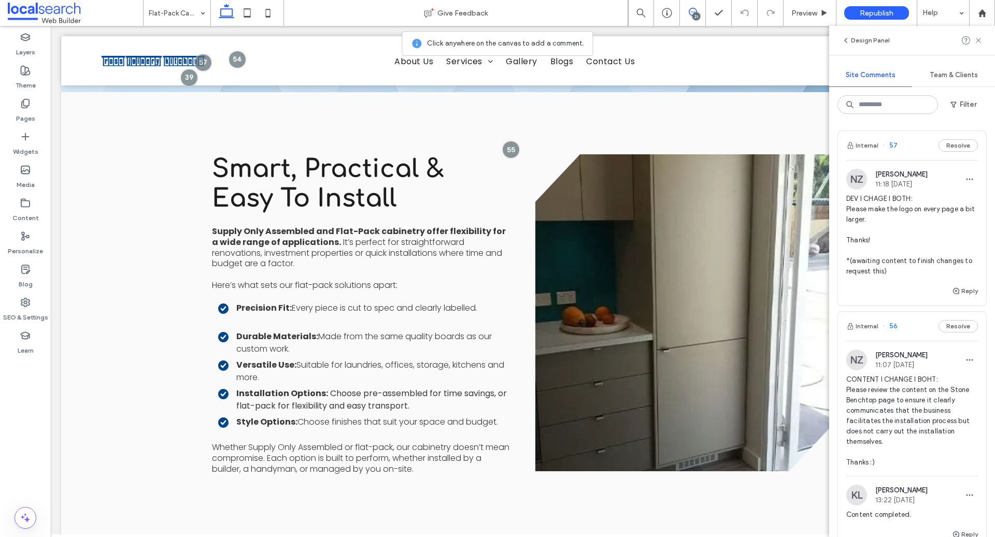
click at [694, 13] on div "21" at bounding box center [696, 16] width 8 height 8
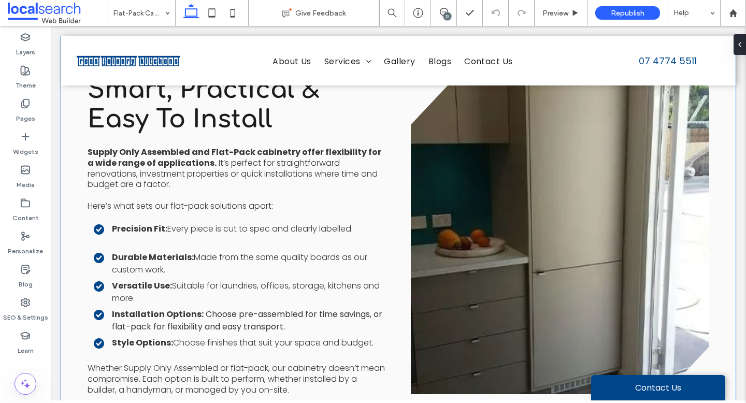
scroll to position [822, 0]
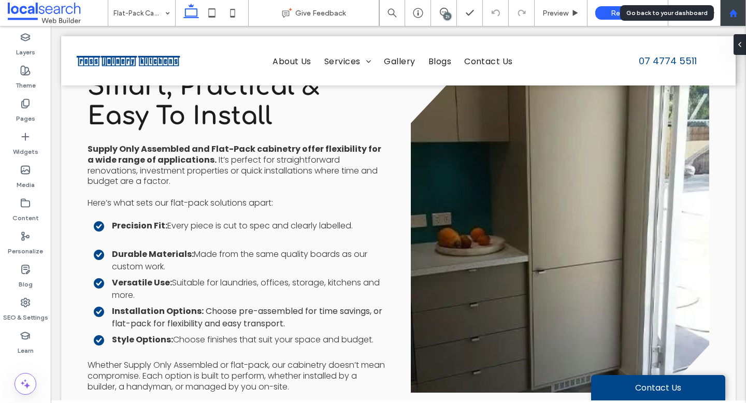
click at [735, 22] on div at bounding box center [733, 13] width 26 height 26
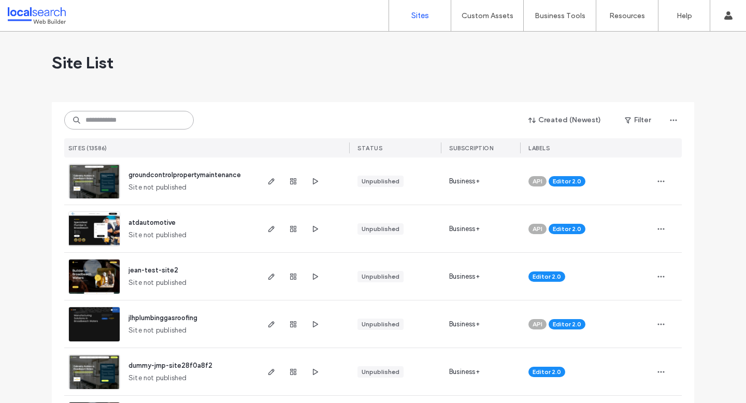
click at [142, 115] on input at bounding box center [128, 120] width 129 height 19
paste input "********"
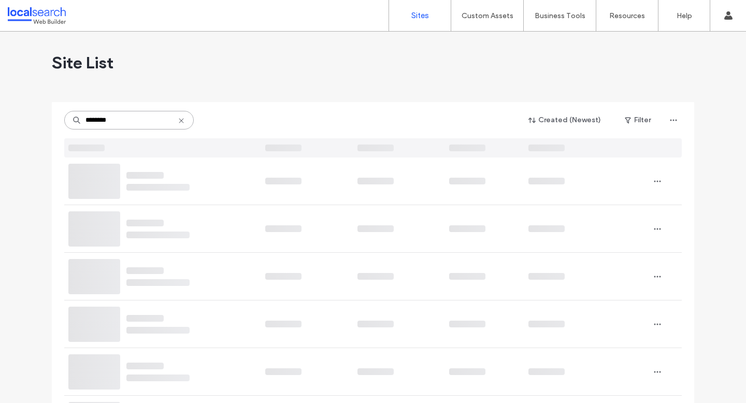
type input "********"
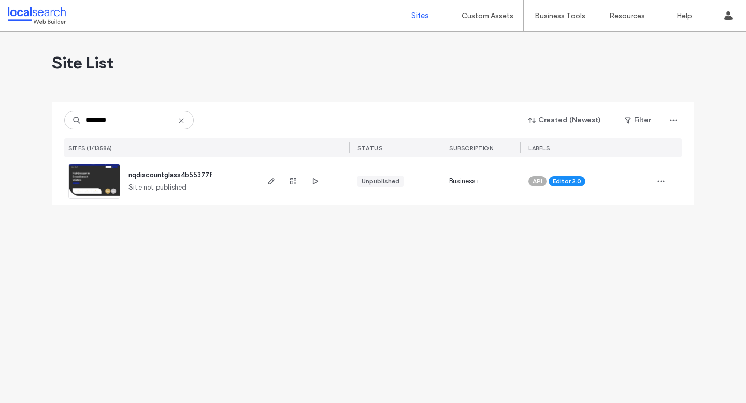
click at [171, 176] on span "nqdiscountglass4b55377f" at bounding box center [170, 175] width 84 height 8
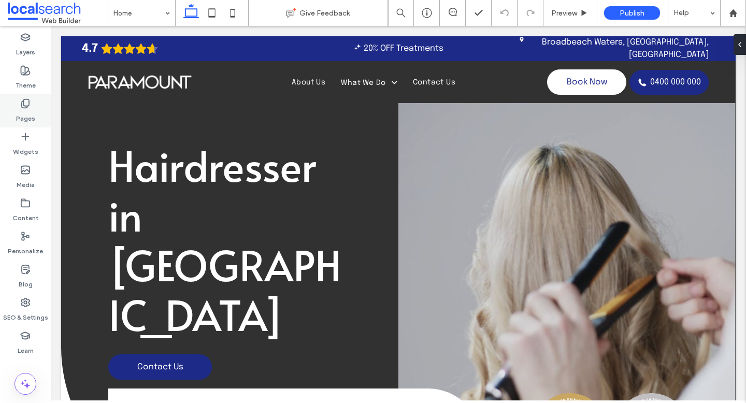
click at [22, 112] on label "Pages" at bounding box center [25, 116] width 19 height 15
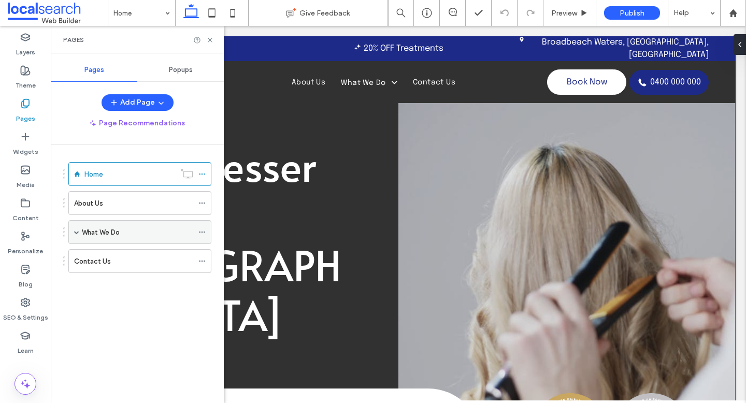
click at [75, 231] on span at bounding box center [76, 231] width 5 height 5
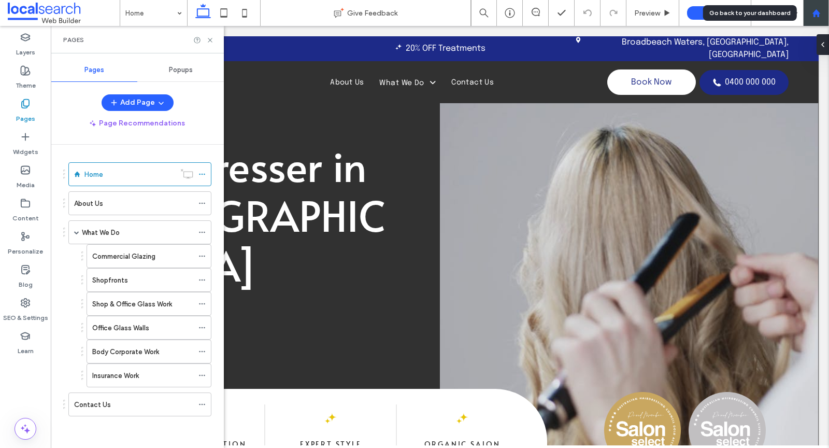
click at [745, 12] on div at bounding box center [815, 13] width 25 height 9
